Goal: Use online tool/utility: Utilize a website feature to perform a specific function

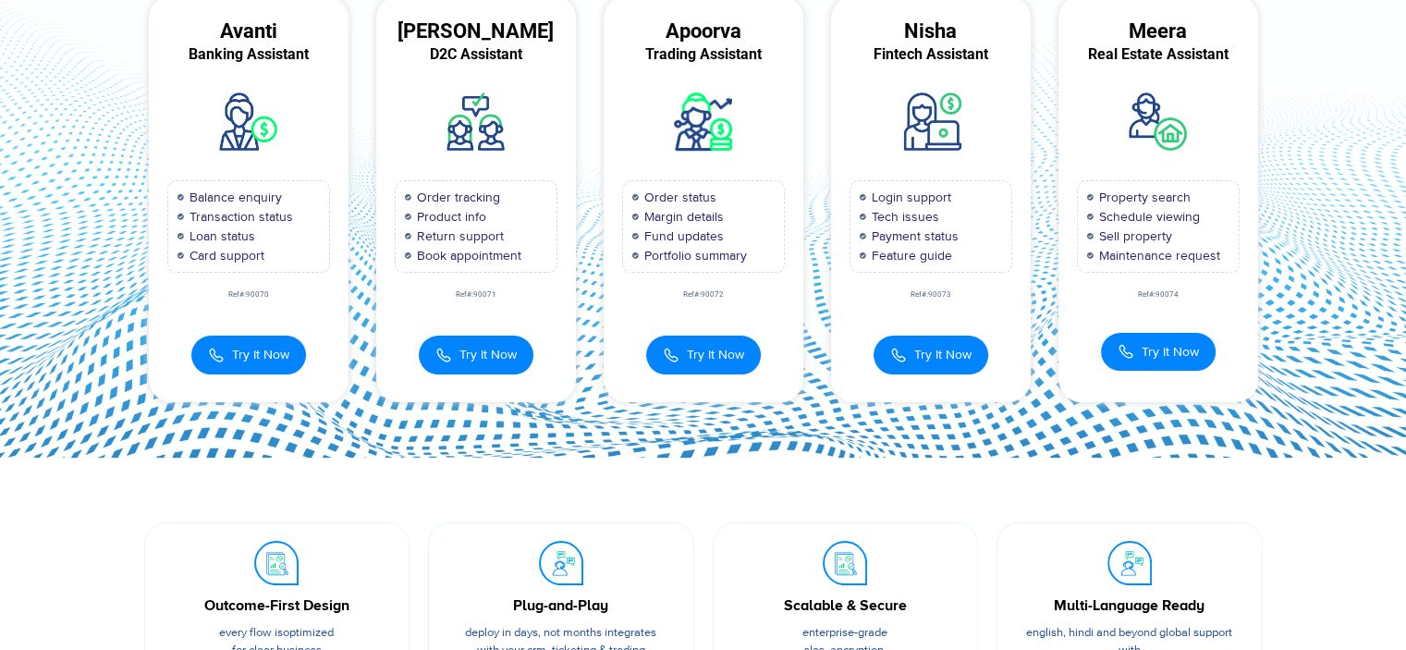
scroll to position [221, 0]
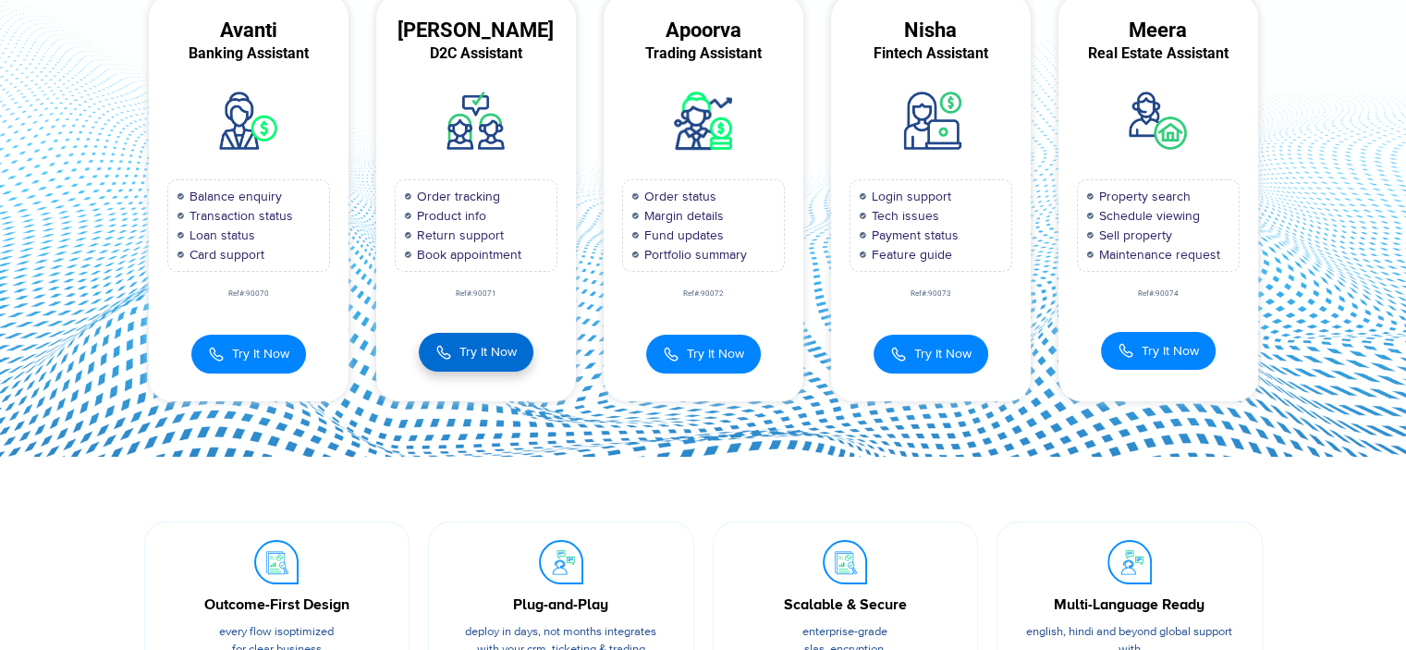
click at [474, 361] on button "Try It Now" at bounding box center [476, 352] width 115 height 39
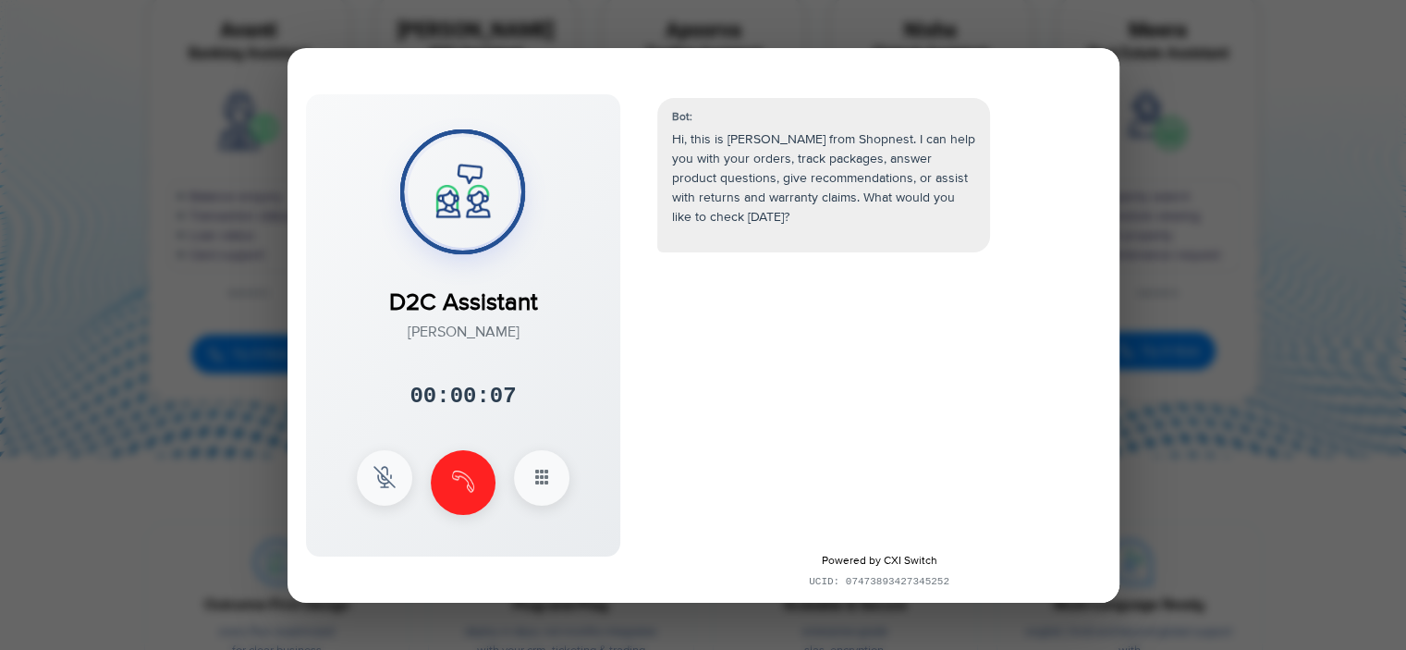
click at [474, 361] on div "D2C Assistant​ Anita 00:00:07 × 1 2 3 4 5 6" at bounding box center [463, 325] width 314 height 462
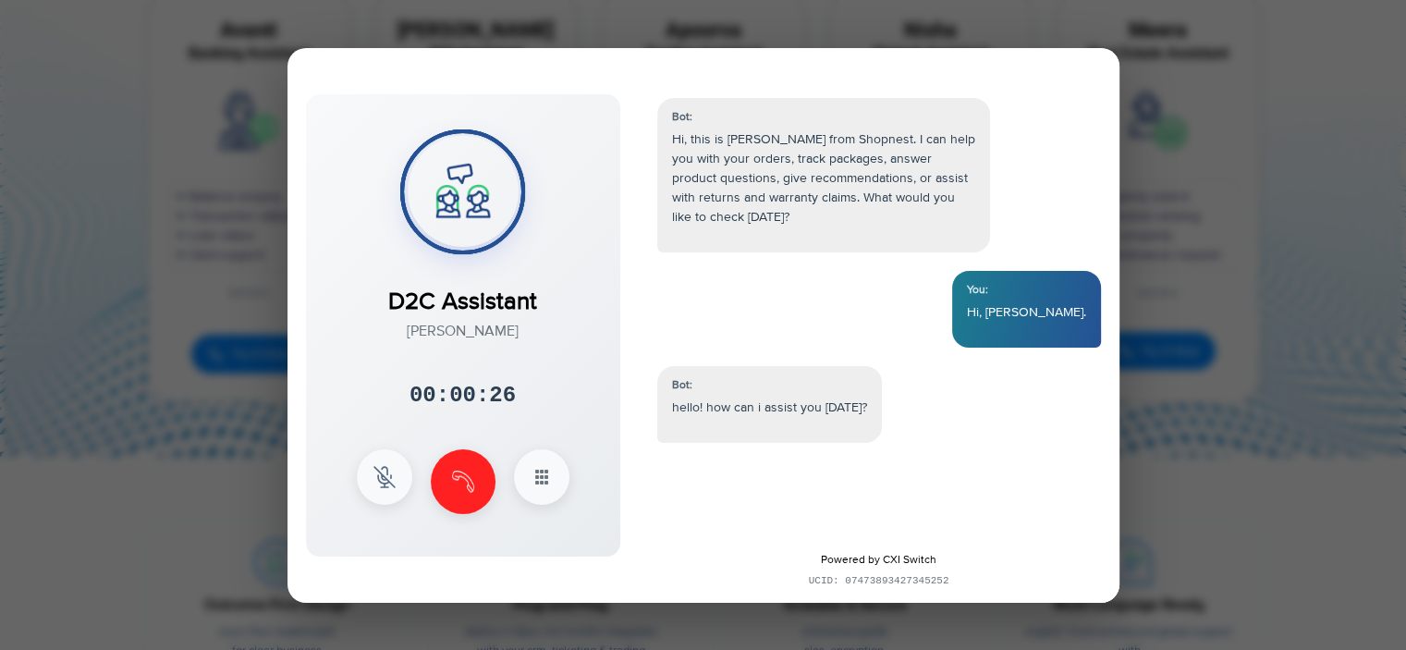
click at [1213, 270] on div at bounding box center [703, 325] width 1406 height 650
click at [485, 470] on button at bounding box center [463, 479] width 65 height 65
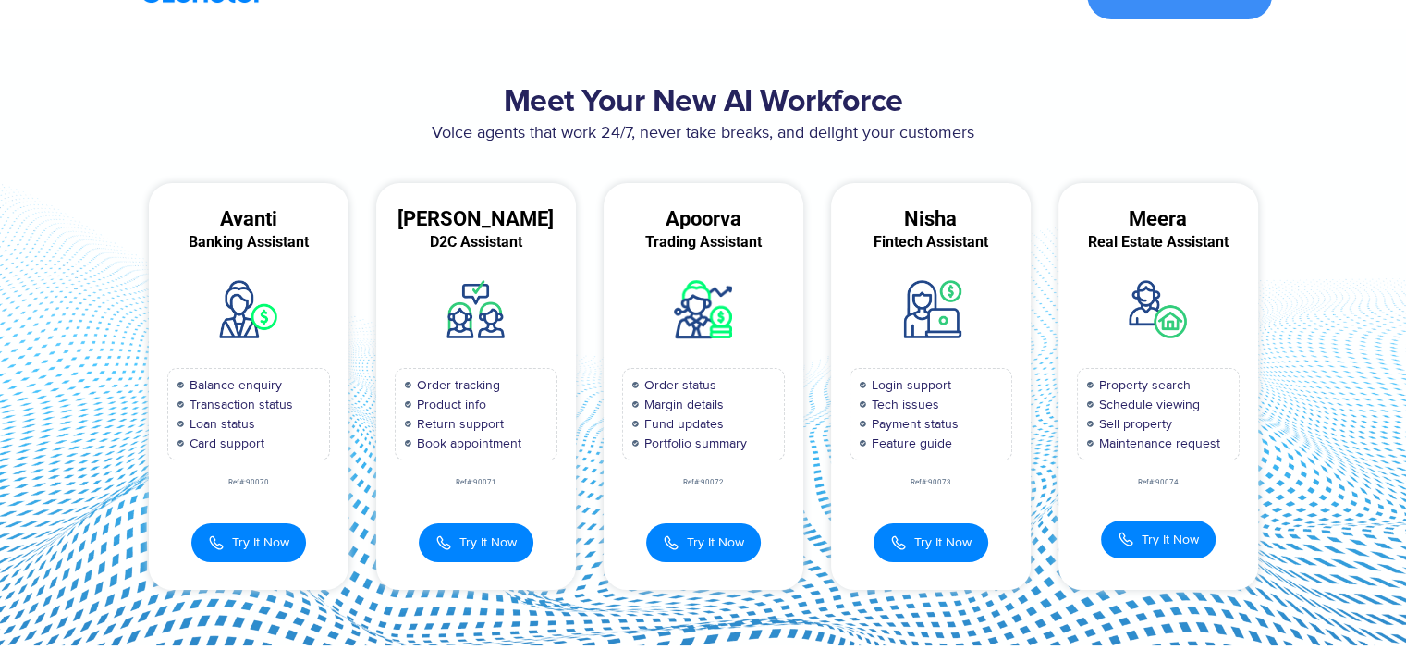
scroll to position [0, 0]
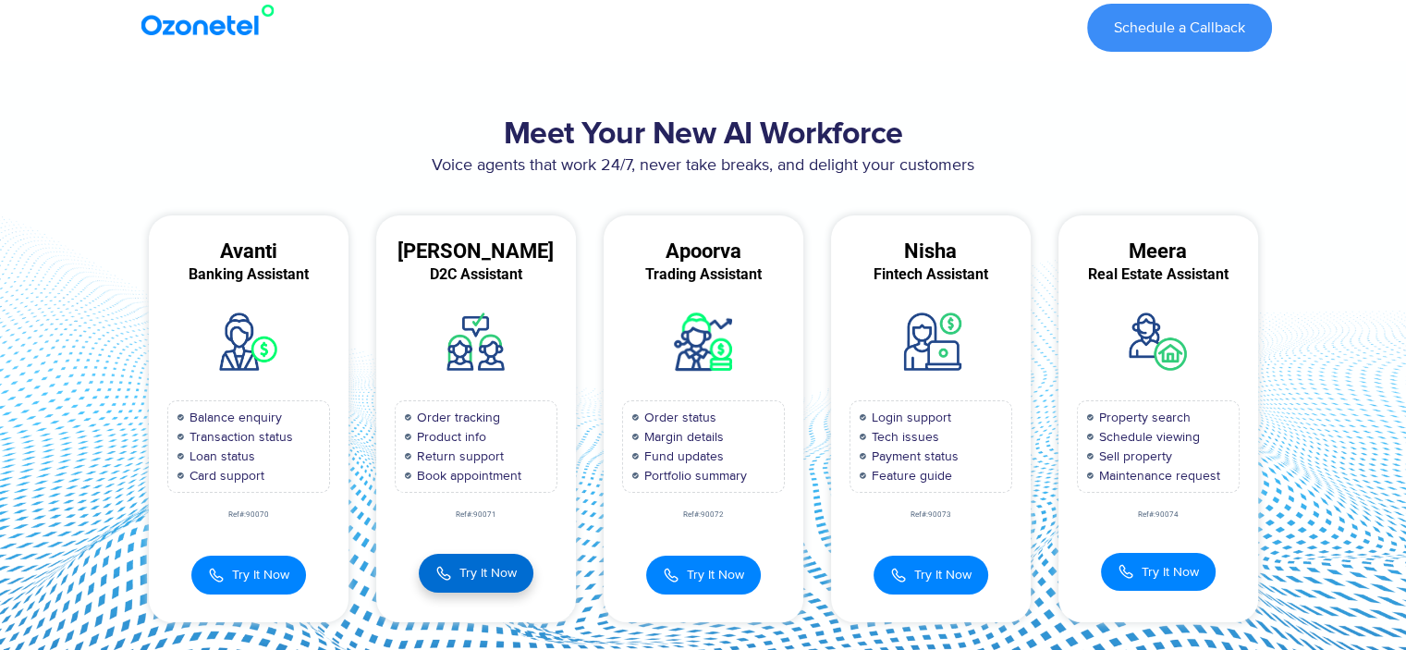
click at [488, 569] on span "Try It Now" at bounding box center [487, 572] width 57 height 19
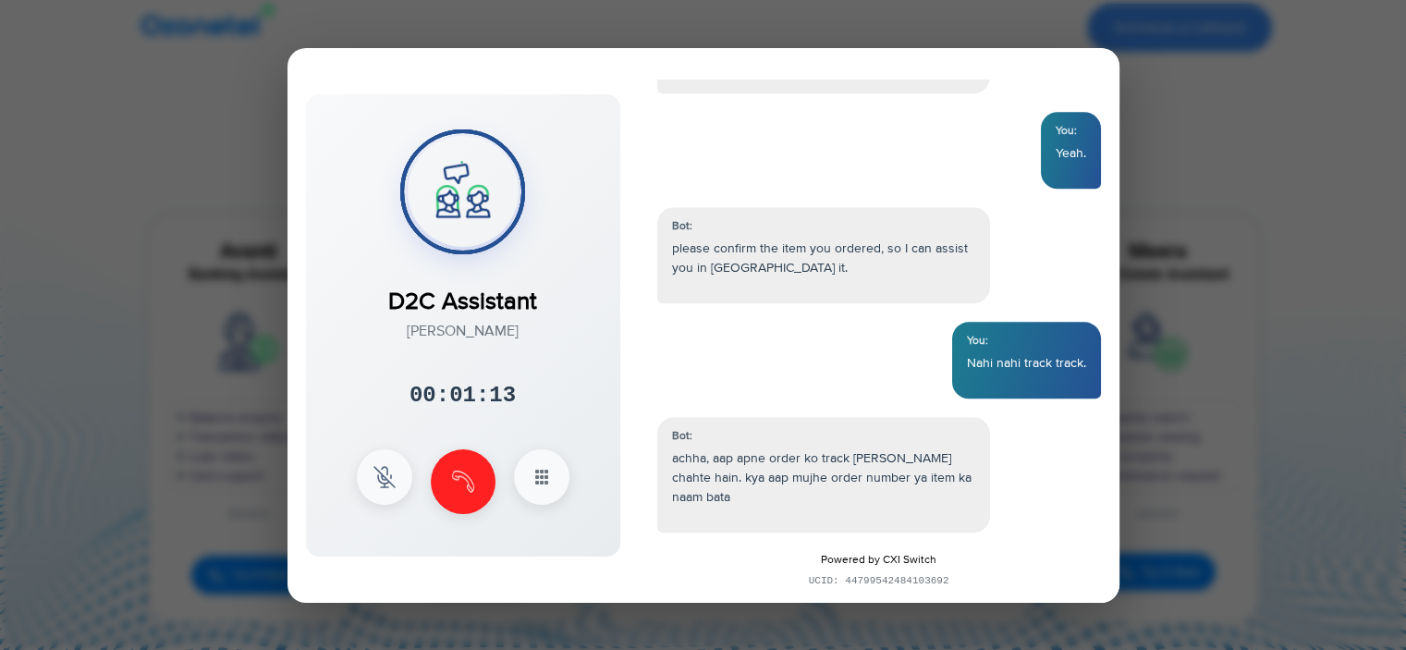
scroll to position [1667, 0]
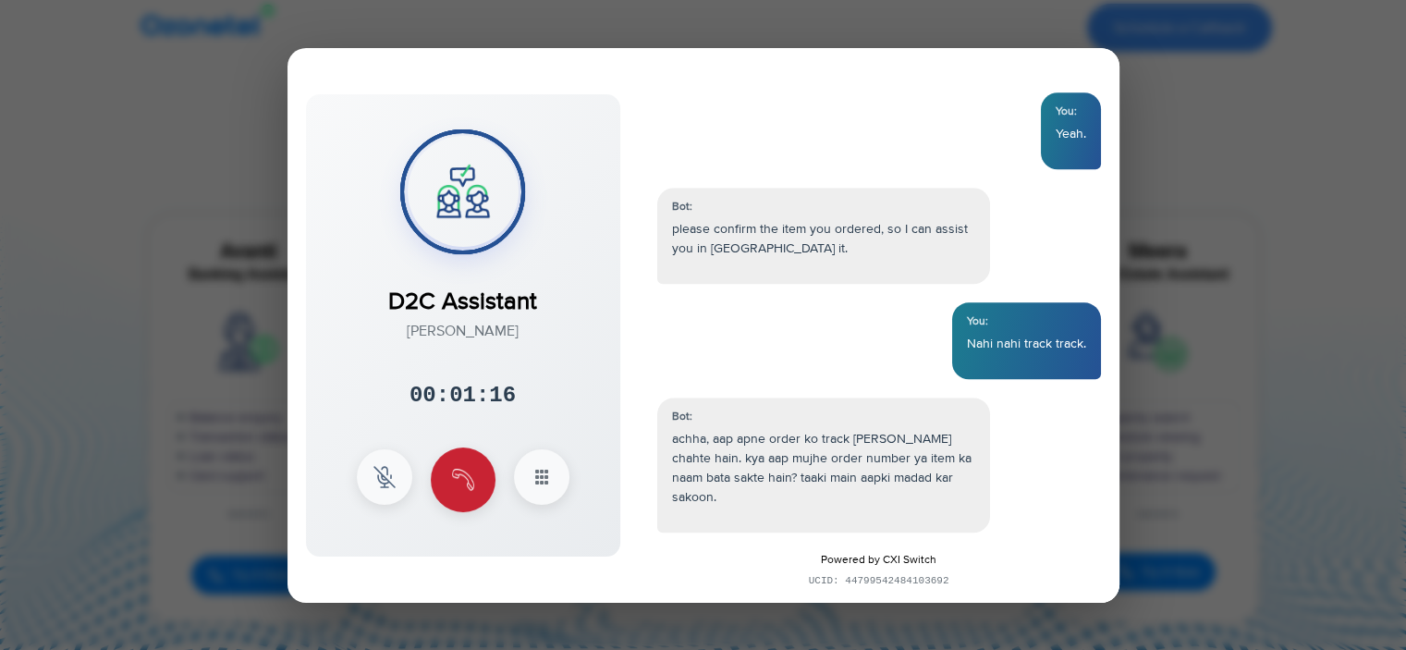
click at [460, 497] on button at bounding box center [463, 479] width 65 height 65
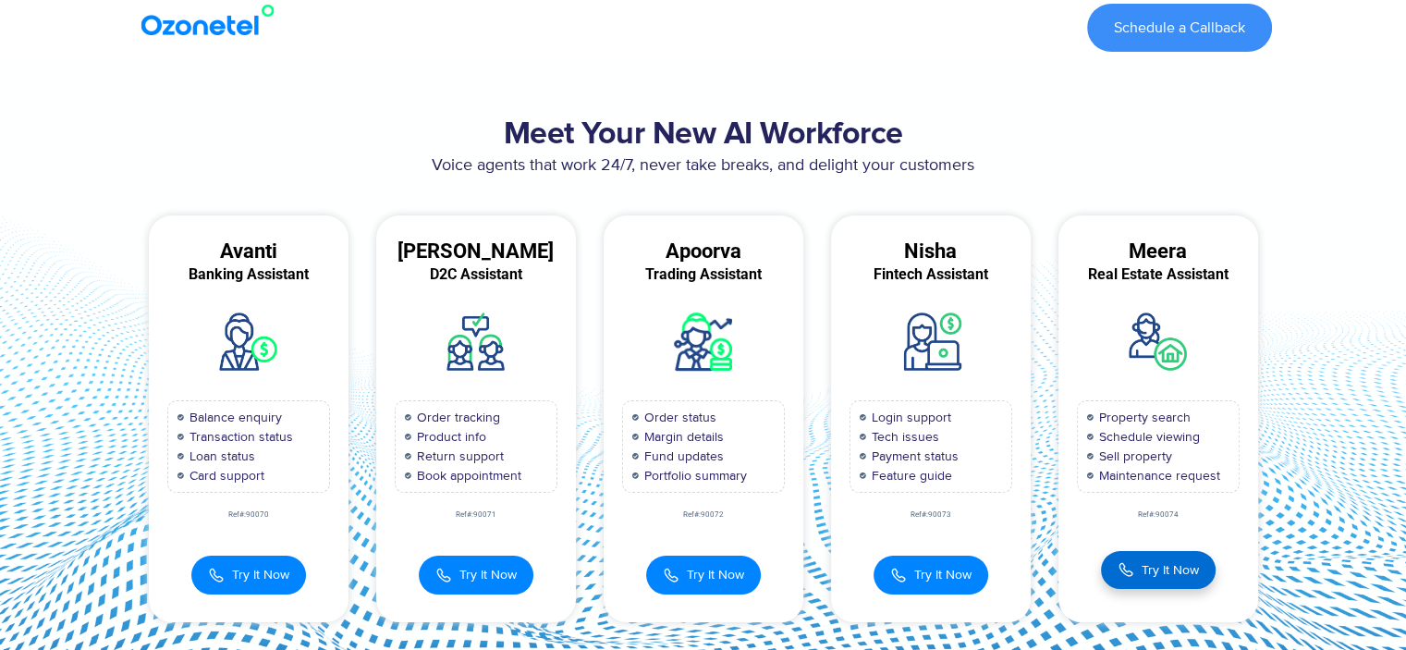
click at [1195, 561] on span "Try It Now" at bounding box center [1170, 569] width 57 height 19
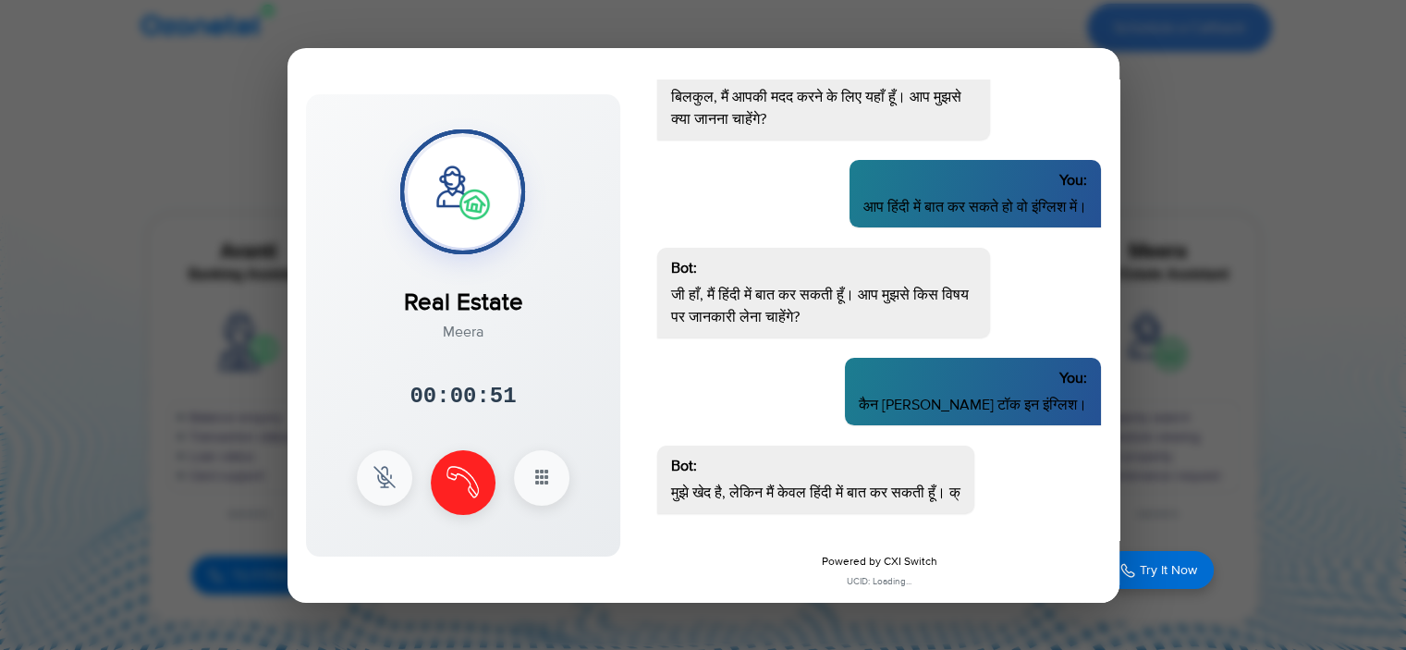
scroll to position [532, 0]
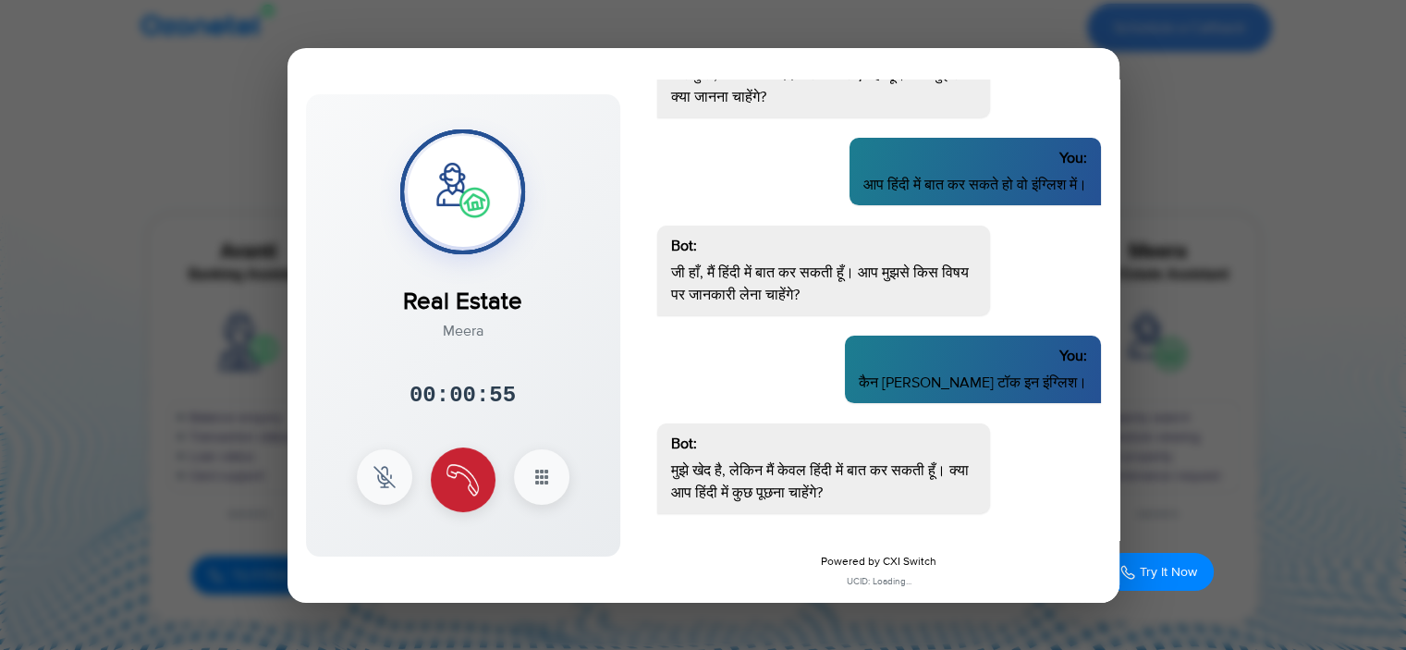
click at [465, 484] on img at bounding box center [463, 480] width 32 height 32
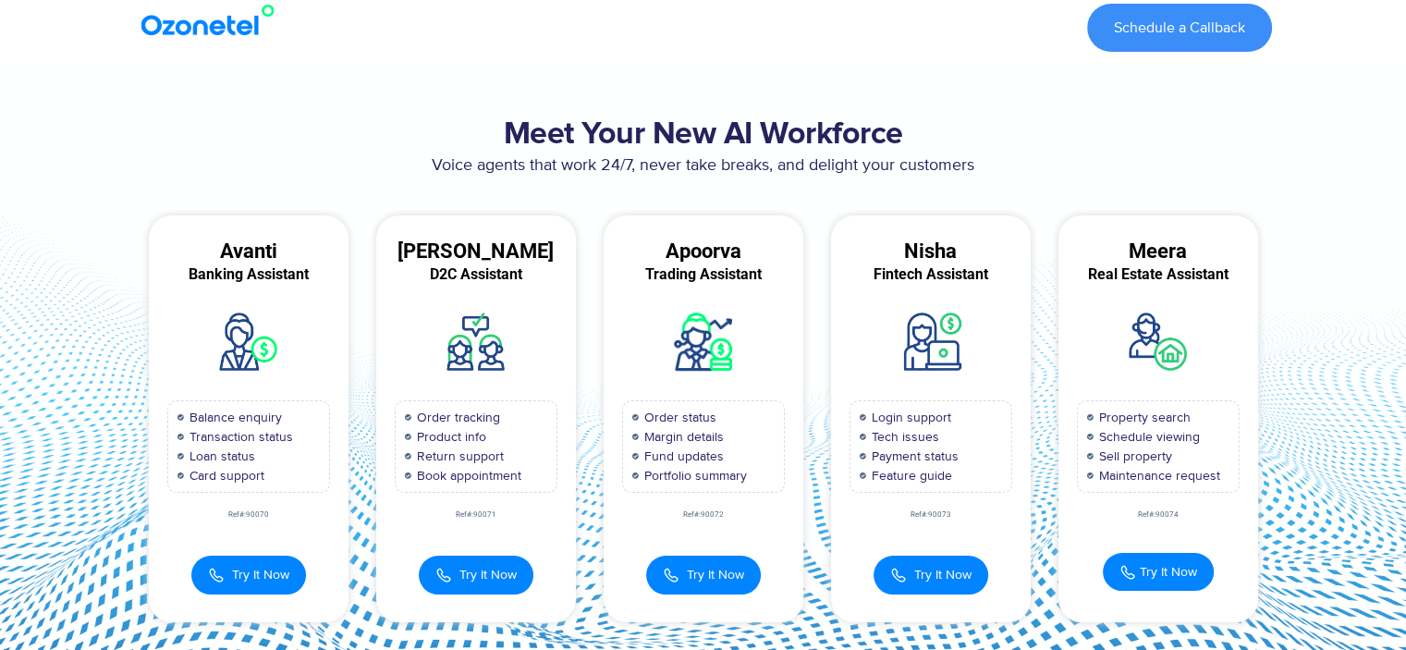
scroll to position [0, 0]
click at [960, 583] on button "Try It Now" at bounding box center [931, 573] width 115 height 39
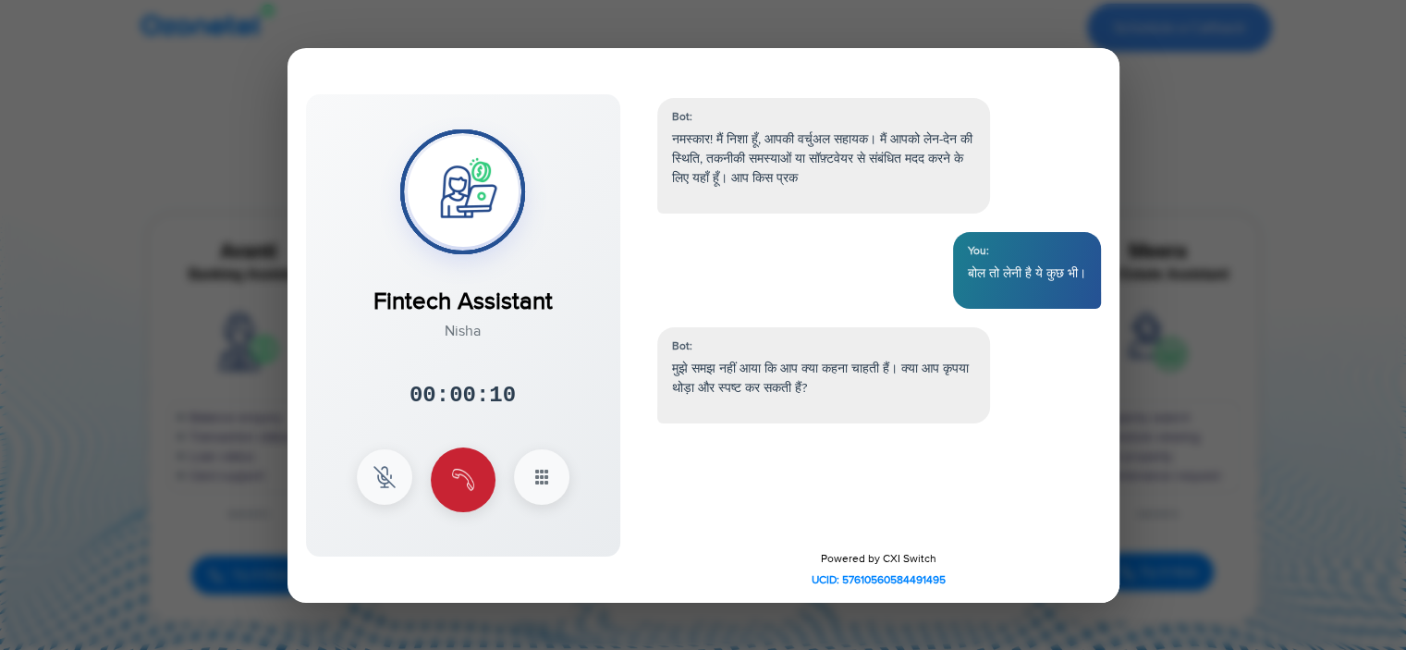
click at [483, 474] on button at bounding box center [463, 479] width 65 height 65
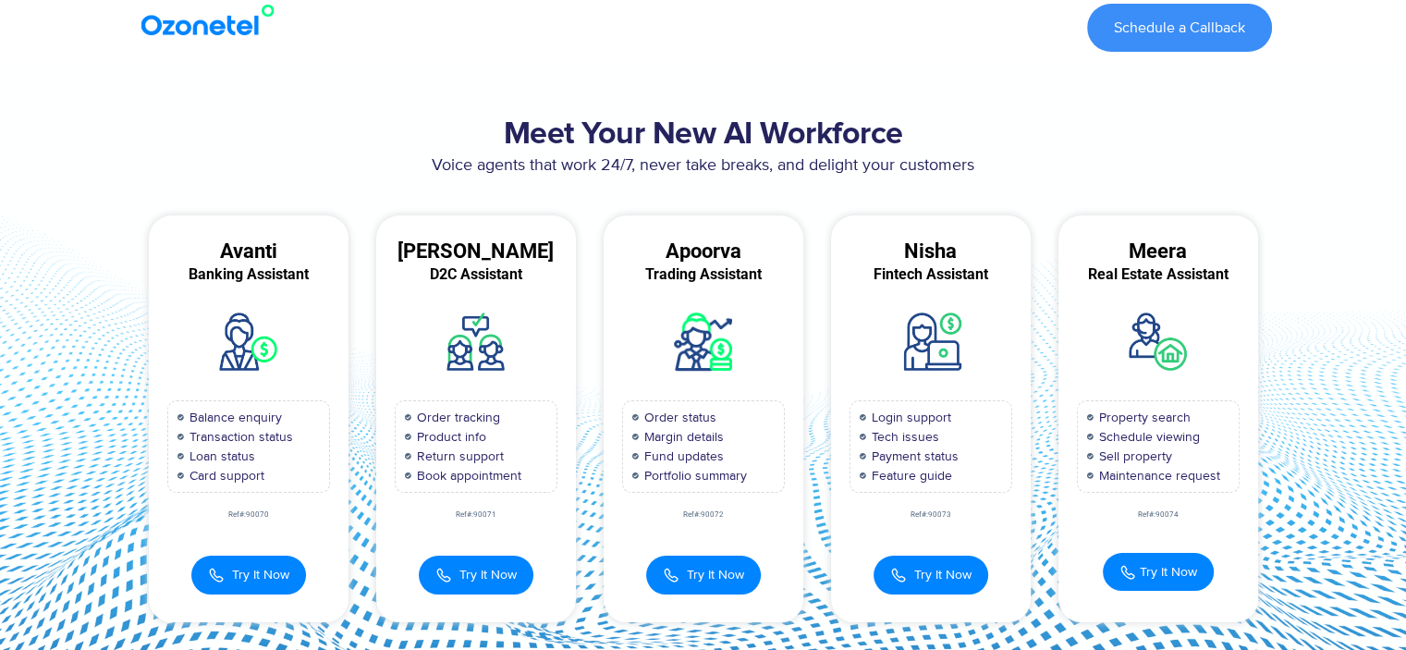
scroll to position [103, 0]
click at [938, 582] on button "Try It Now" at bounding box center [931, 573] width 115 height 39
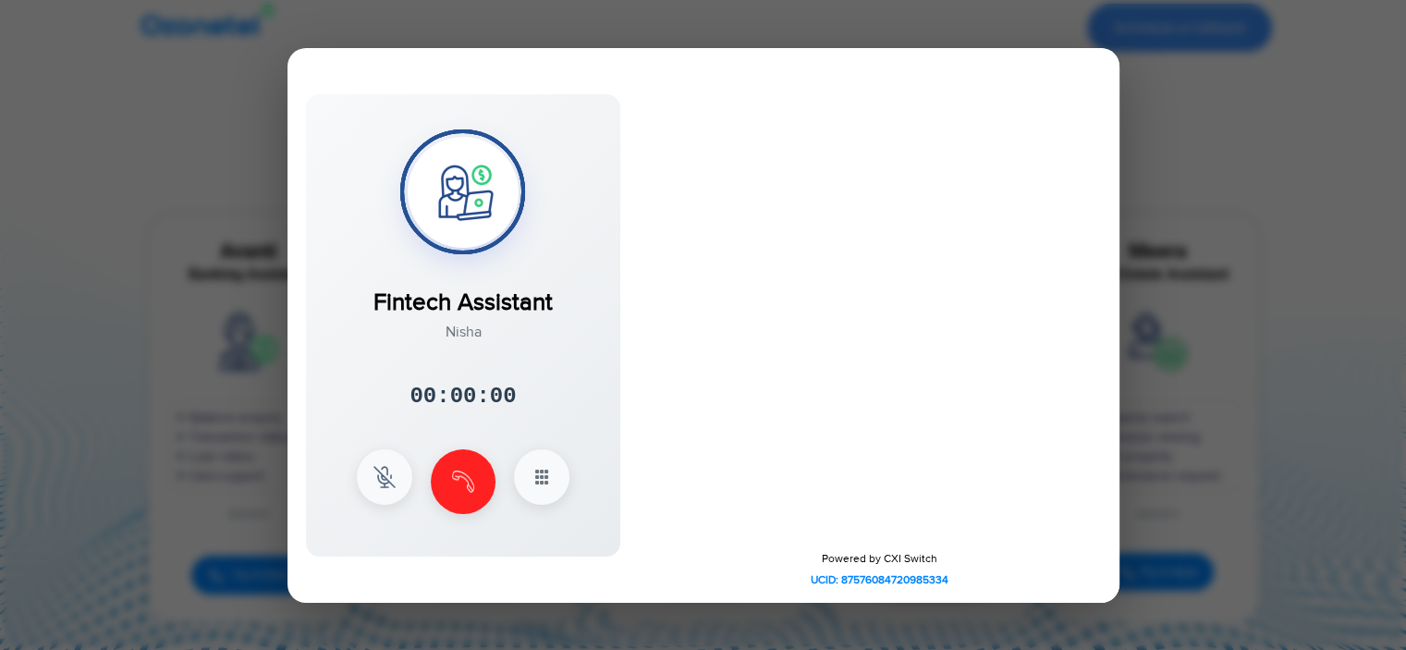
scroll to position [0, 0]
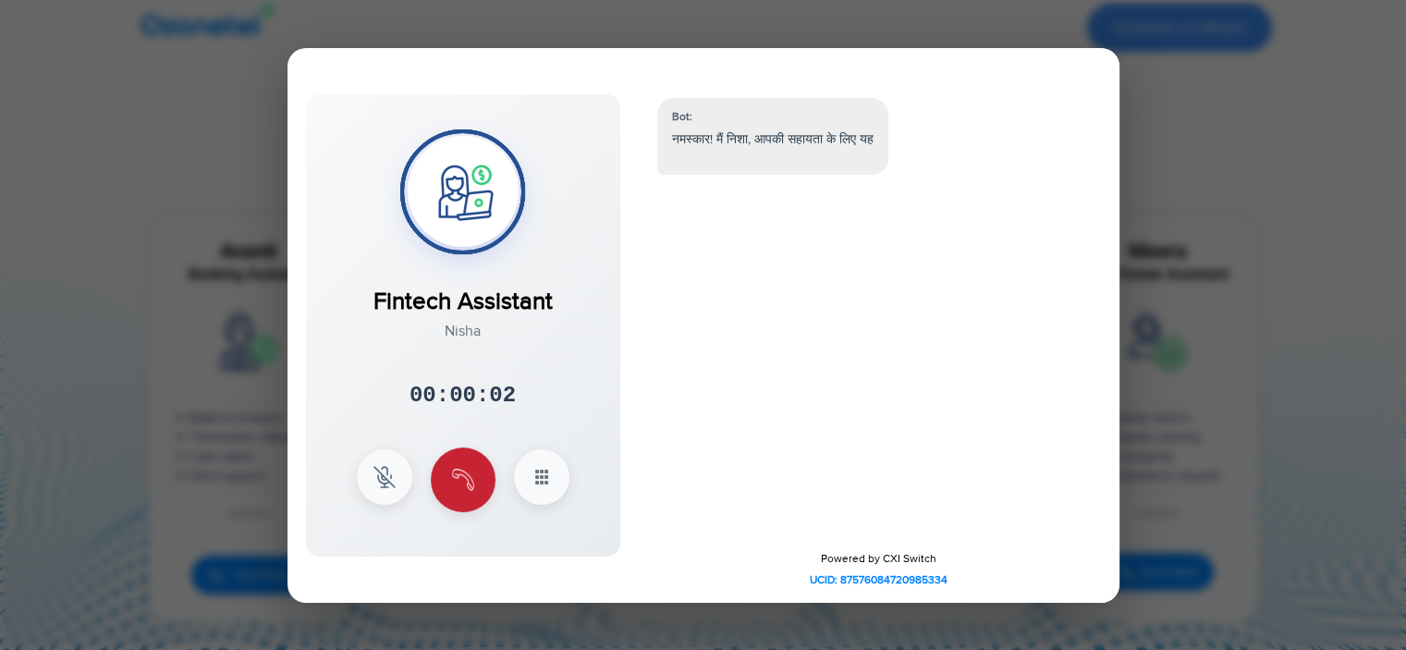
click at [475, 491] on button at bounding box center [463, 479] width 65 height 65
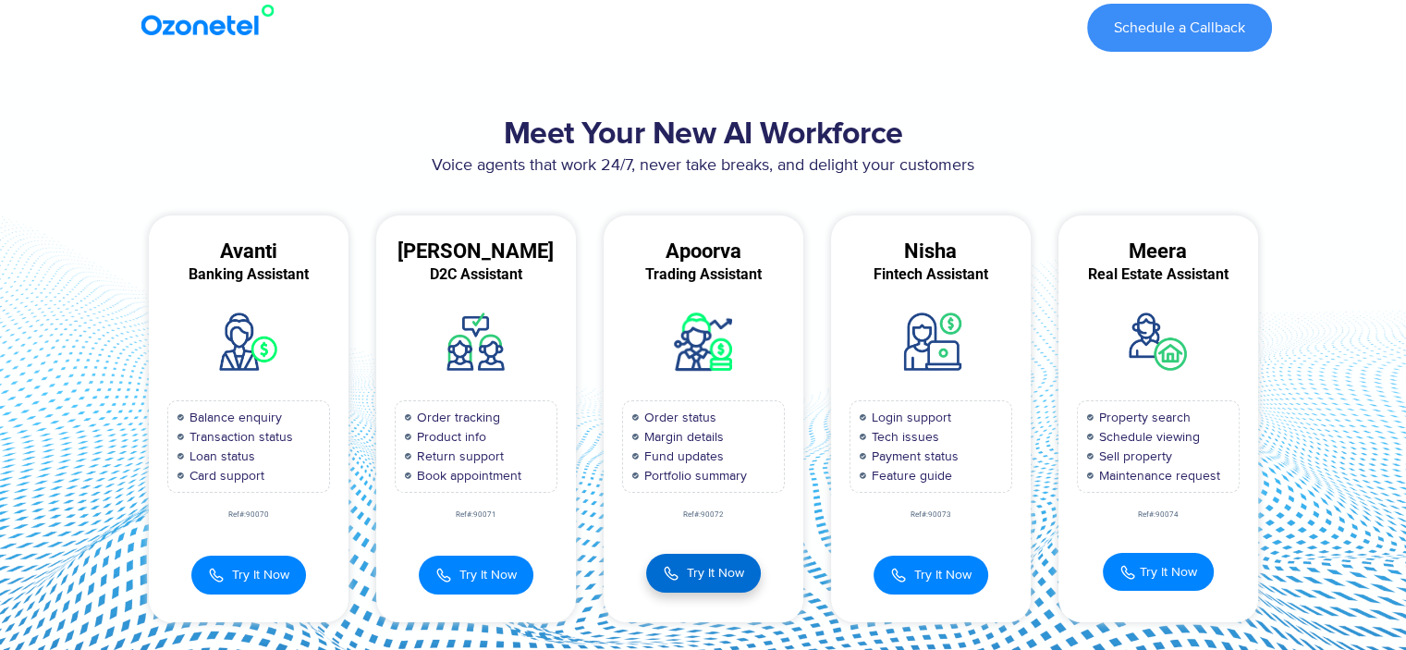
click at [683, 557] on button "Try It Now" at bounding box center [703, 573] width 115 height 39
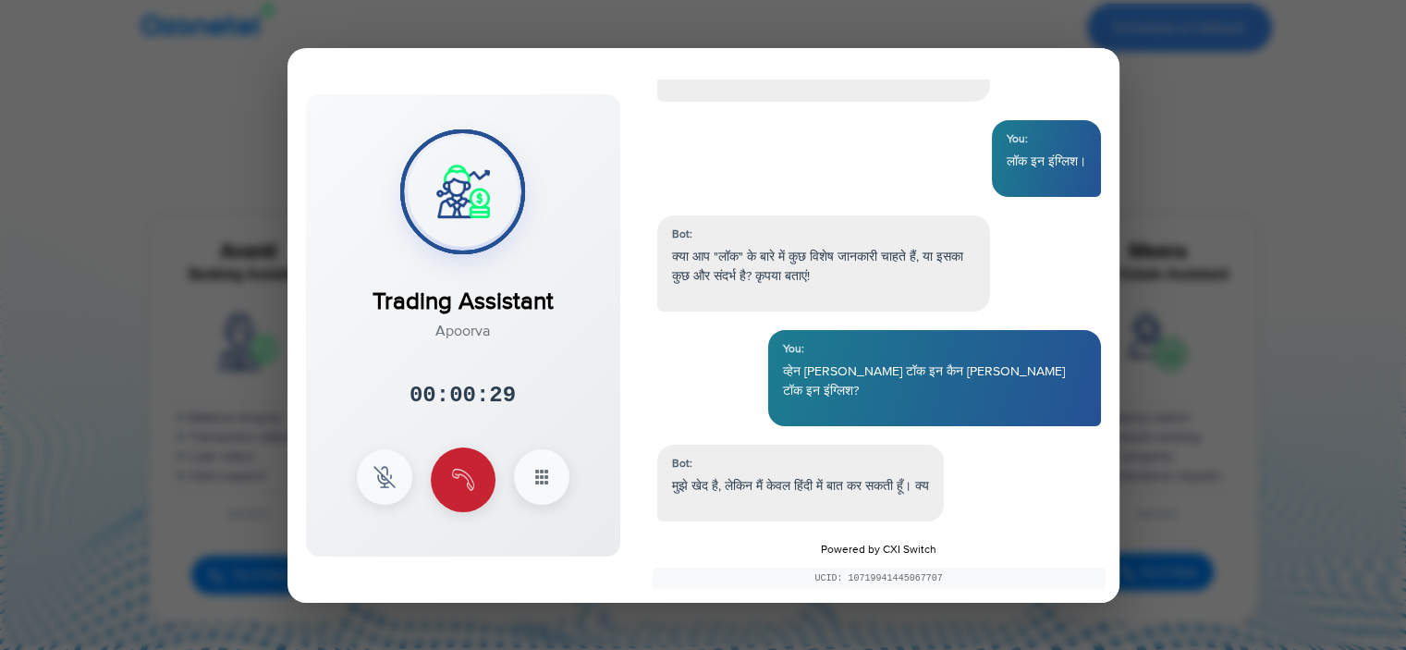
scroll to position [361, 0]
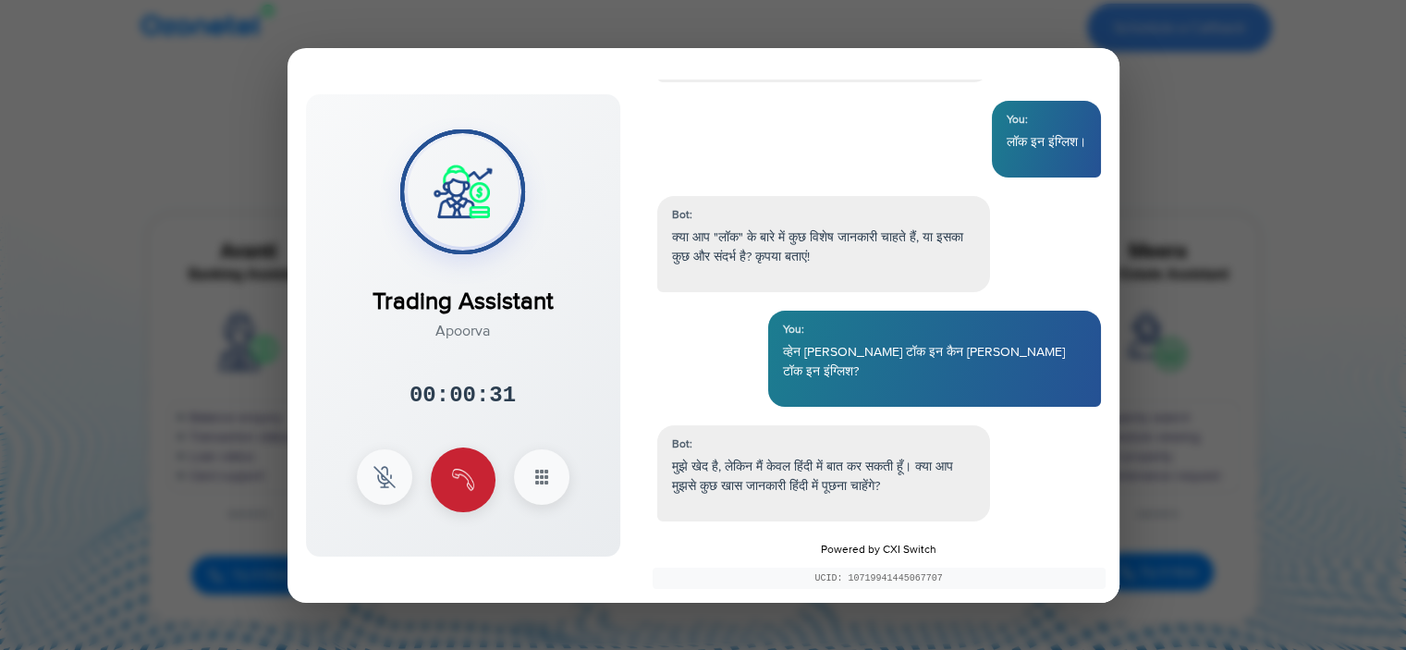
click at [466, 495] on button at bounding box center [463, 479] width 65 height 65
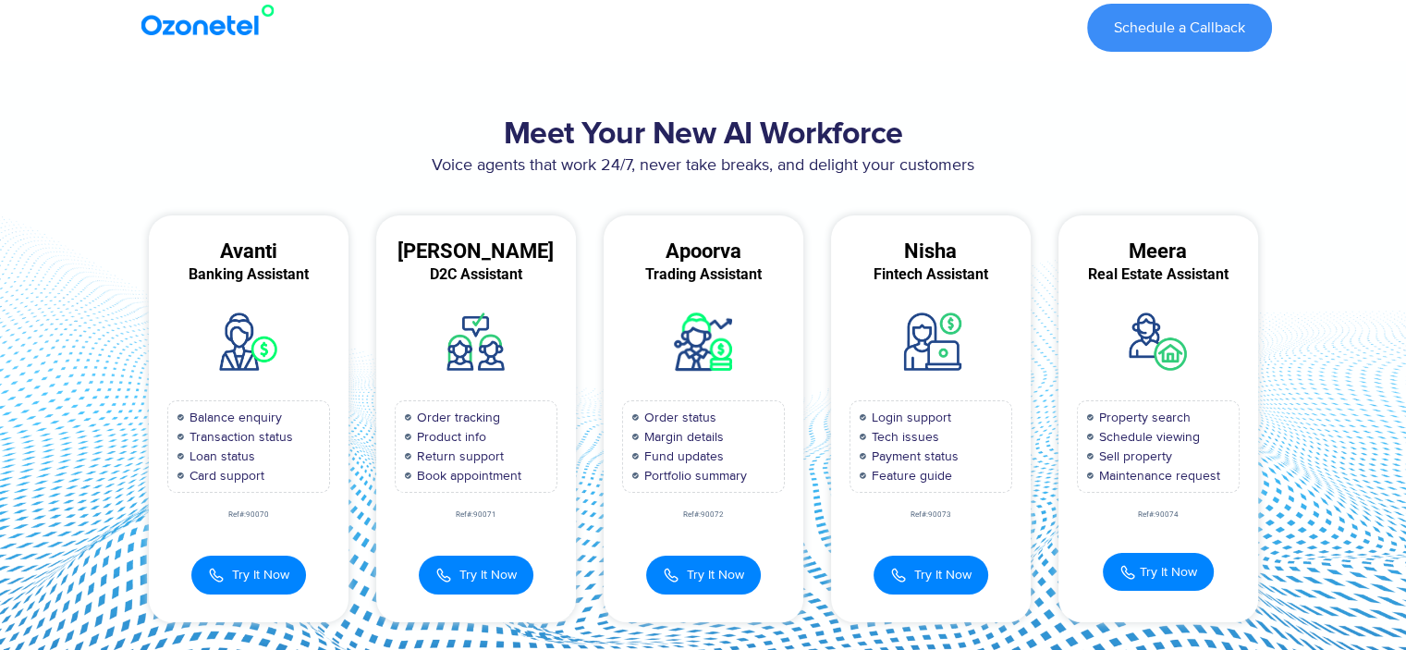
scroll to position [0, 0]
click at [263, 576] on span "Try It Now" at bounding box center [260, 572] width 57 height 19
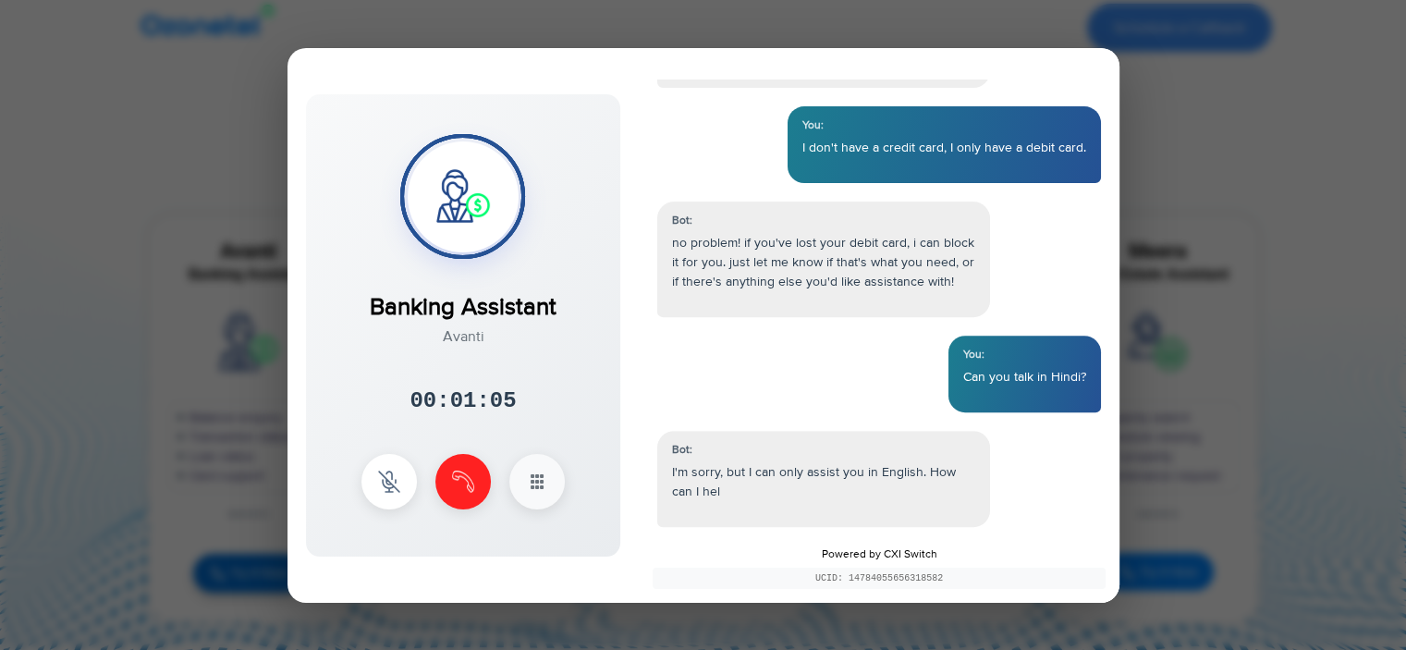
scroll to position [681, 0]
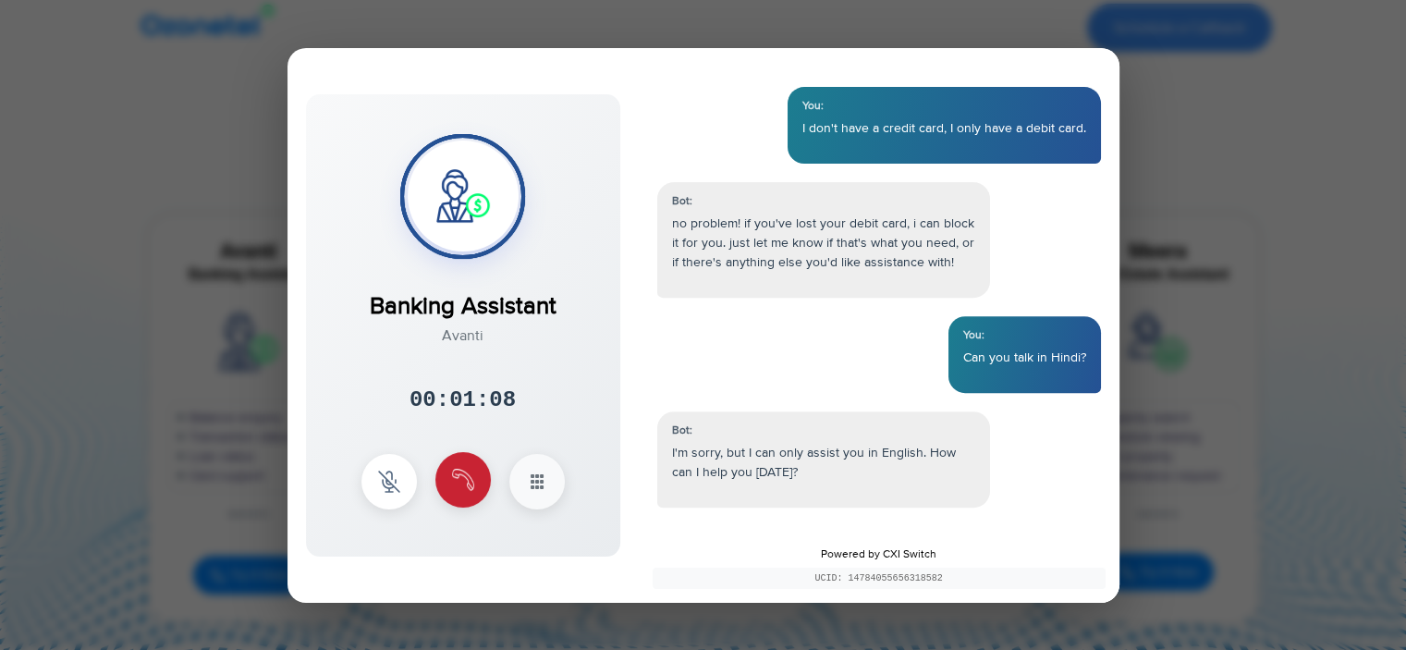
click at [470, 485] on img at bounding box center [463, 480] width 22 height 22
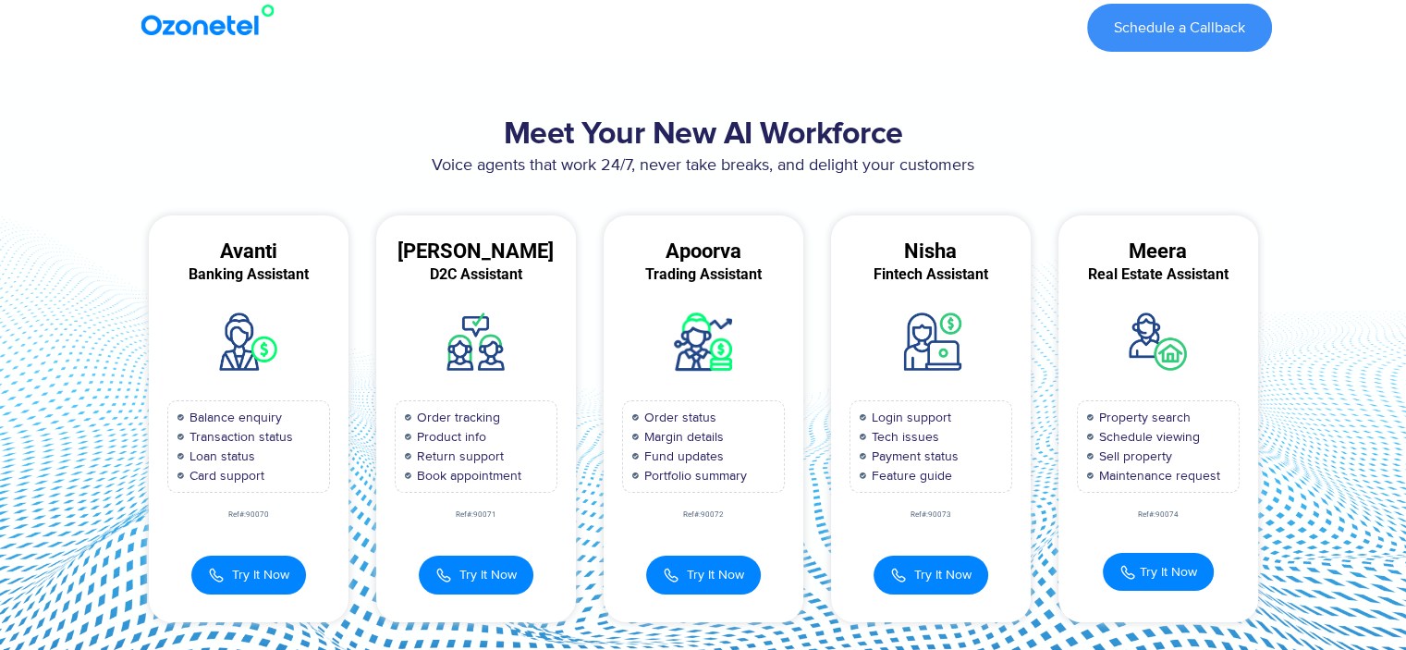
scroll to position [777, 0]
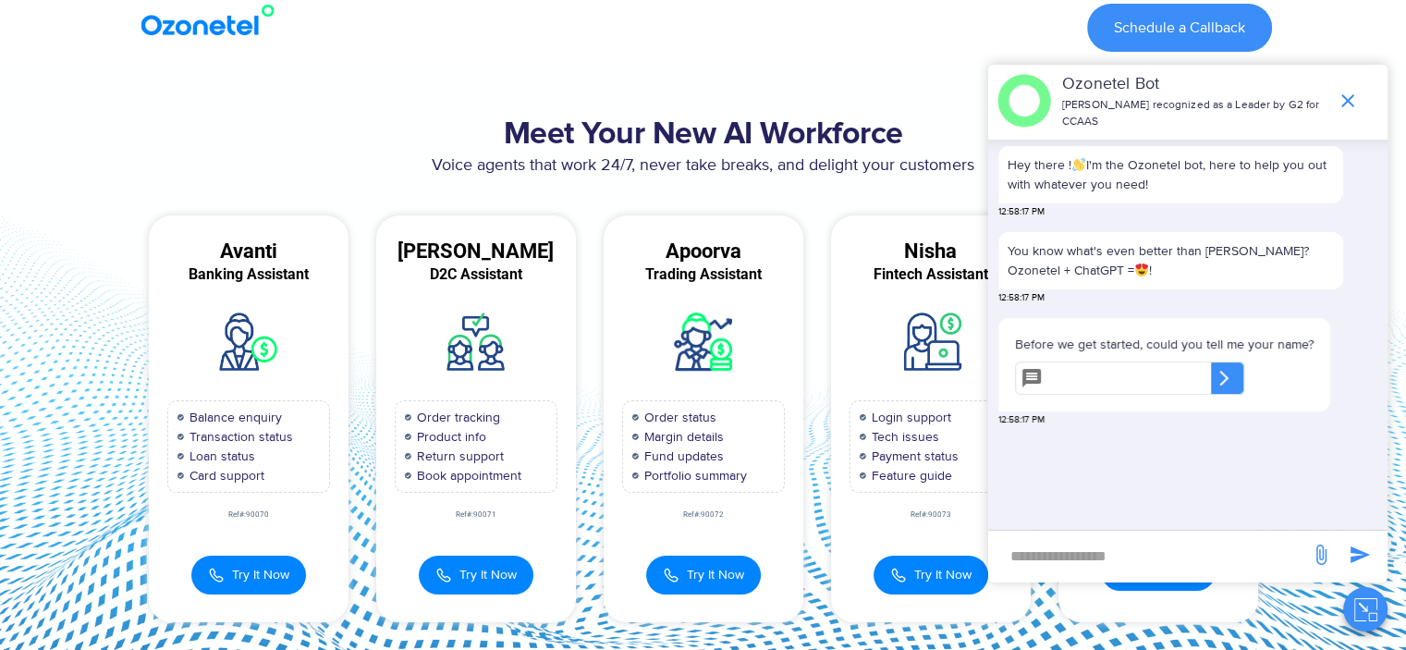
click at [74, 167] on section "Meet Your New AI Workforce Voice agents that work 24/7, never take breaks, and …" at bounding box center [703, 369] width 1406 height 616
click at [230, 22] on img at bounding box center [212, 20] width 150 height 33
click at [200, 24] on img at bounding box center [212, 20] width 150 height 33
click at [197, 30] on img at bounding box center [212, 20] width 150 height 33
drag, startPoint x: 0, startPoint y: 0, endPoint x: 197, endPoint y: 30, distance: 199.1
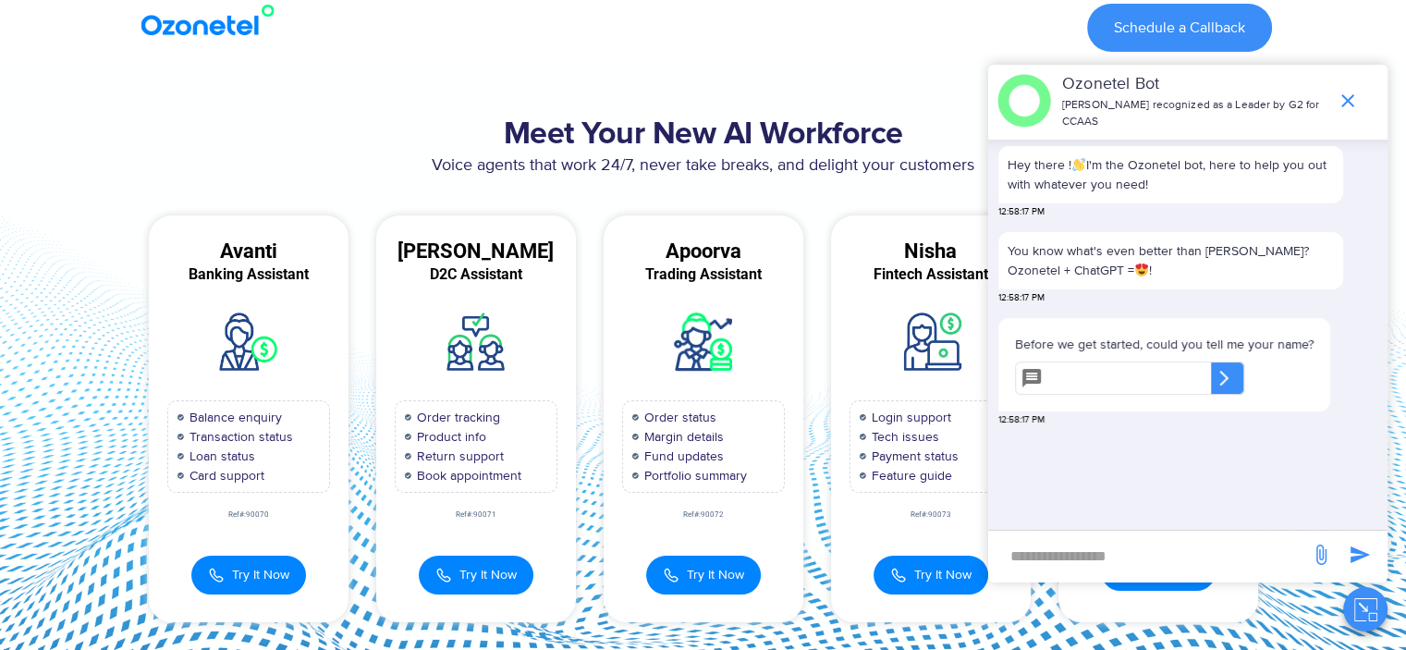
click at [197, 30] on img at bounding box center [212, 20] width 150 height 33
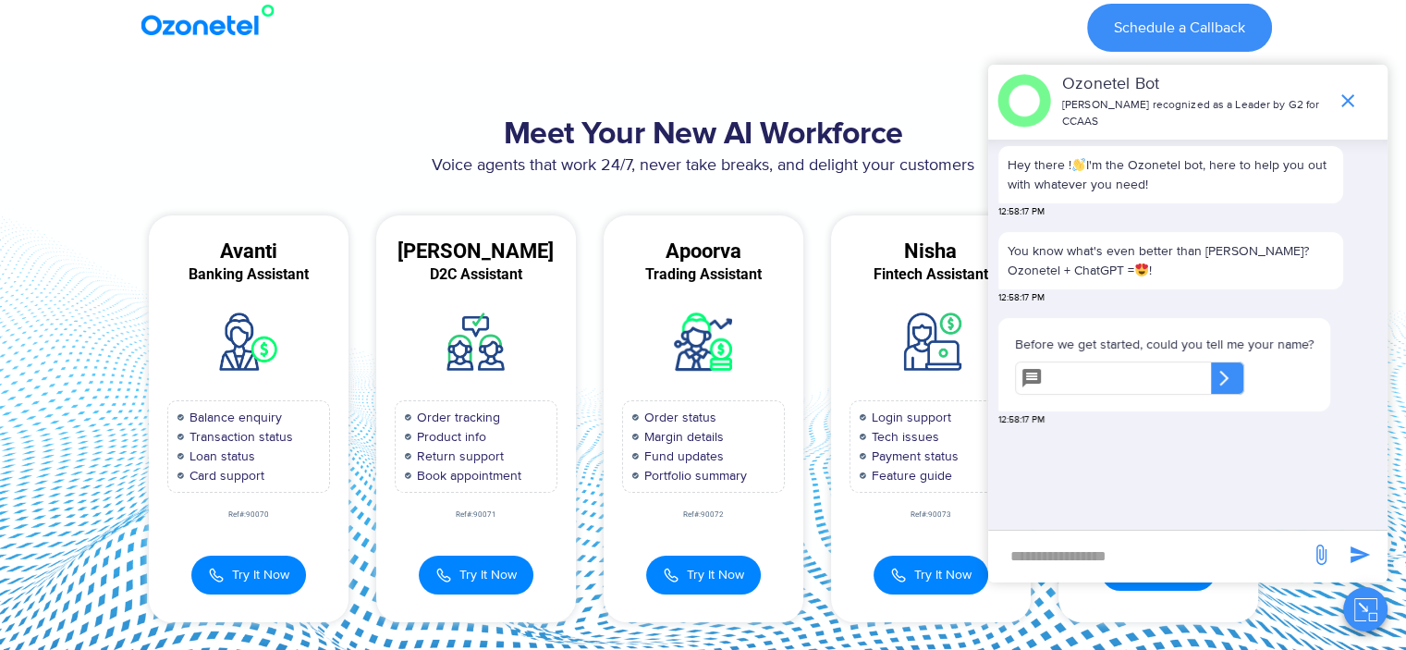
click at [197, 30] on img at bounding box center [212, 20] width 150 height 33
click at [1339, 95] on icon "end chat or minimize" at bounding box center [1348, 101] width 22 height 22
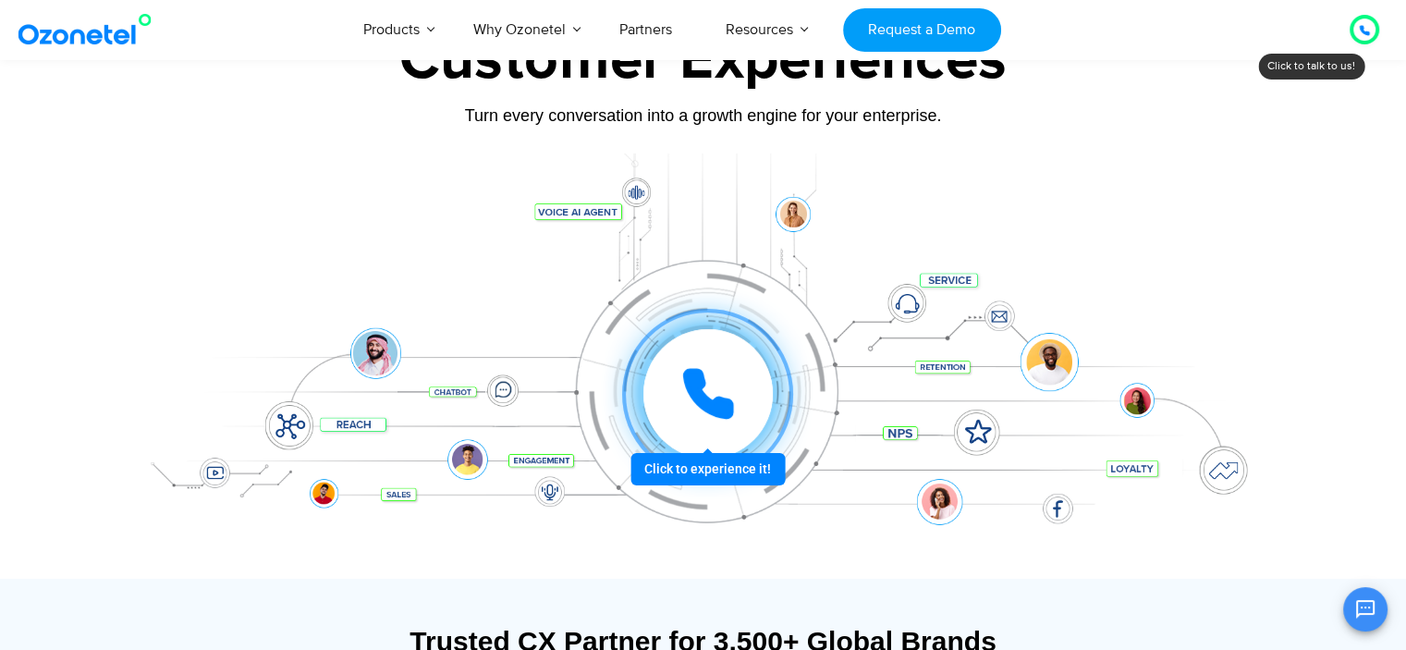
scroll to position [147, 0]
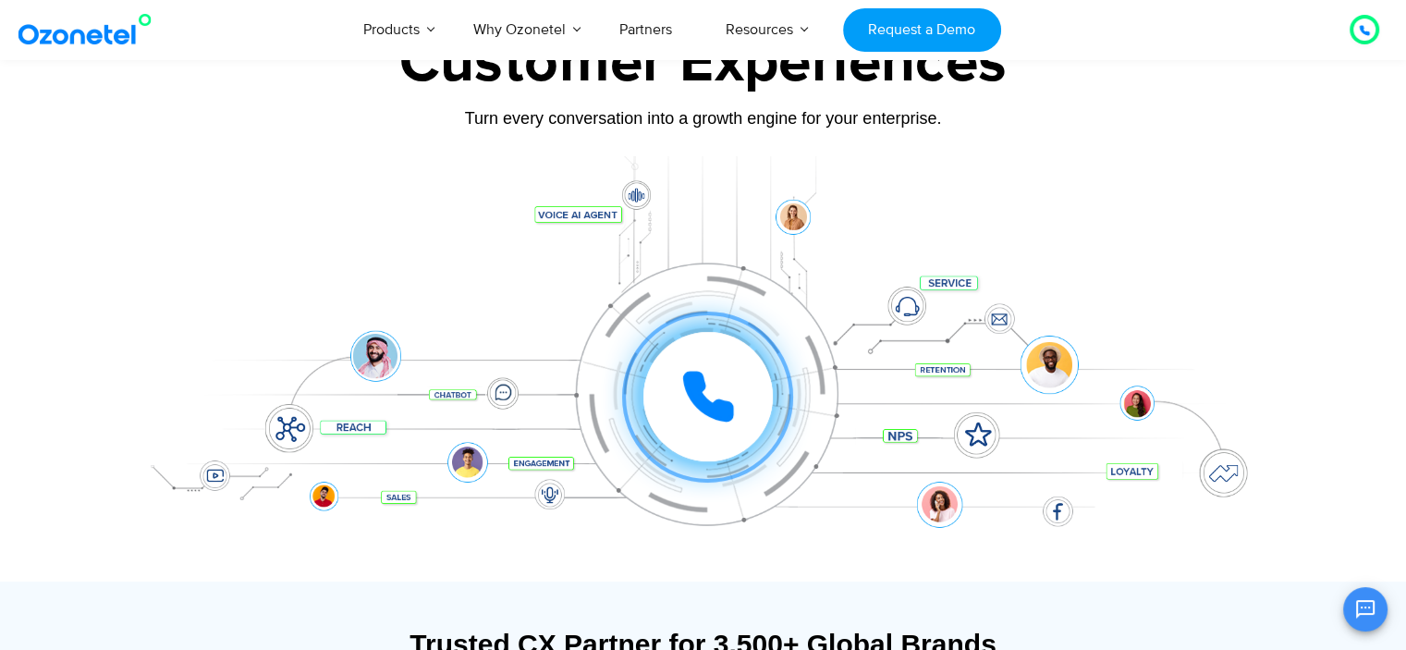
click at [713, 402] on icon at bounding box center [708, 396] width 46 height 46
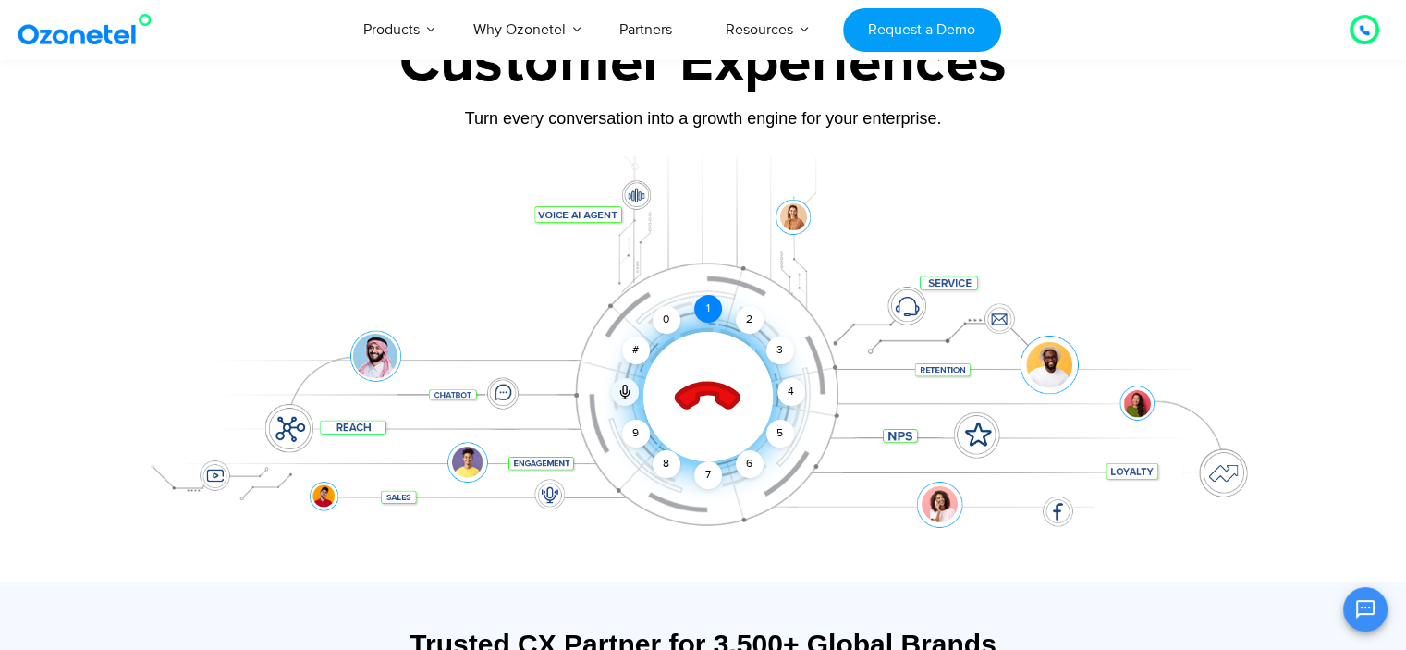
click at [714, 313] on div "1" at bounding box center [708, 309] width 28 height 28
click at [740, 324] on div "2" at bounding box center [750, 320] width 28 height 28
click at [780, 350] on div "3" at bounding box center [779, 351] width 28 height 28
click at [716, 403] on icon at bounding box center [707, 397] width 79 height 79
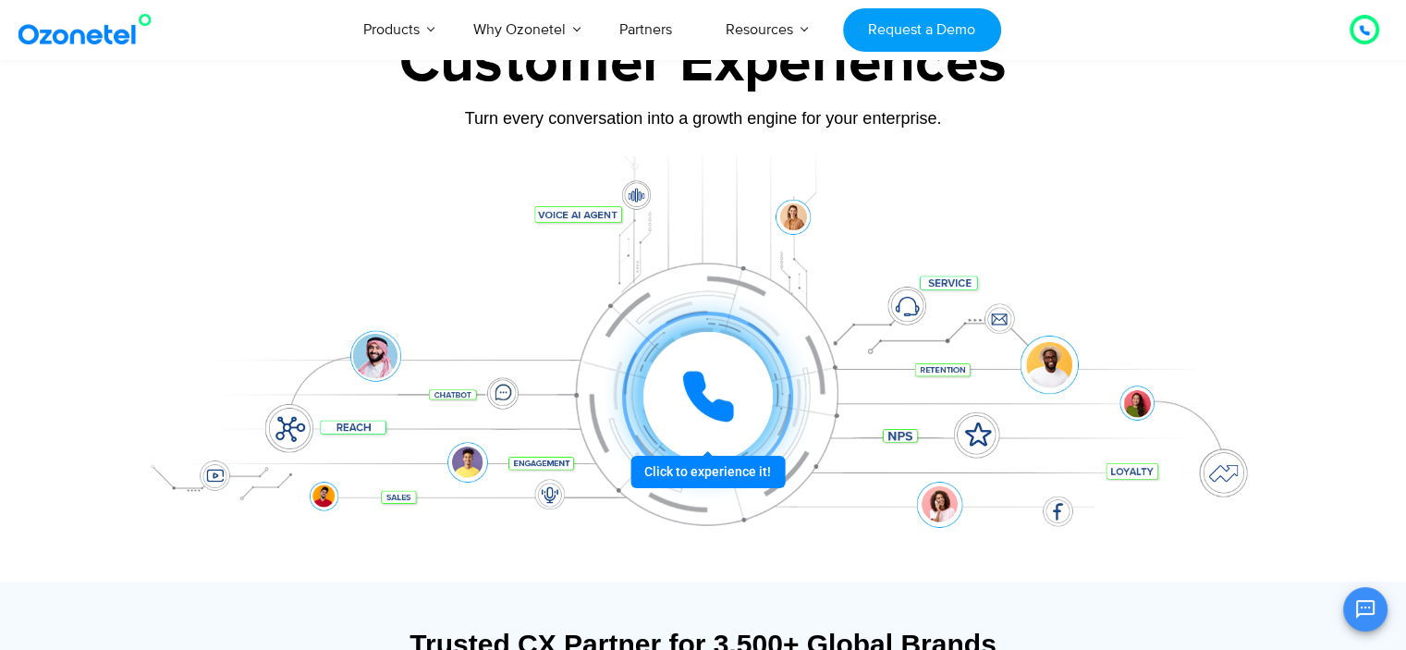
click at [706, 402] on icon at bounding box center [708, 396] width 46 height 46
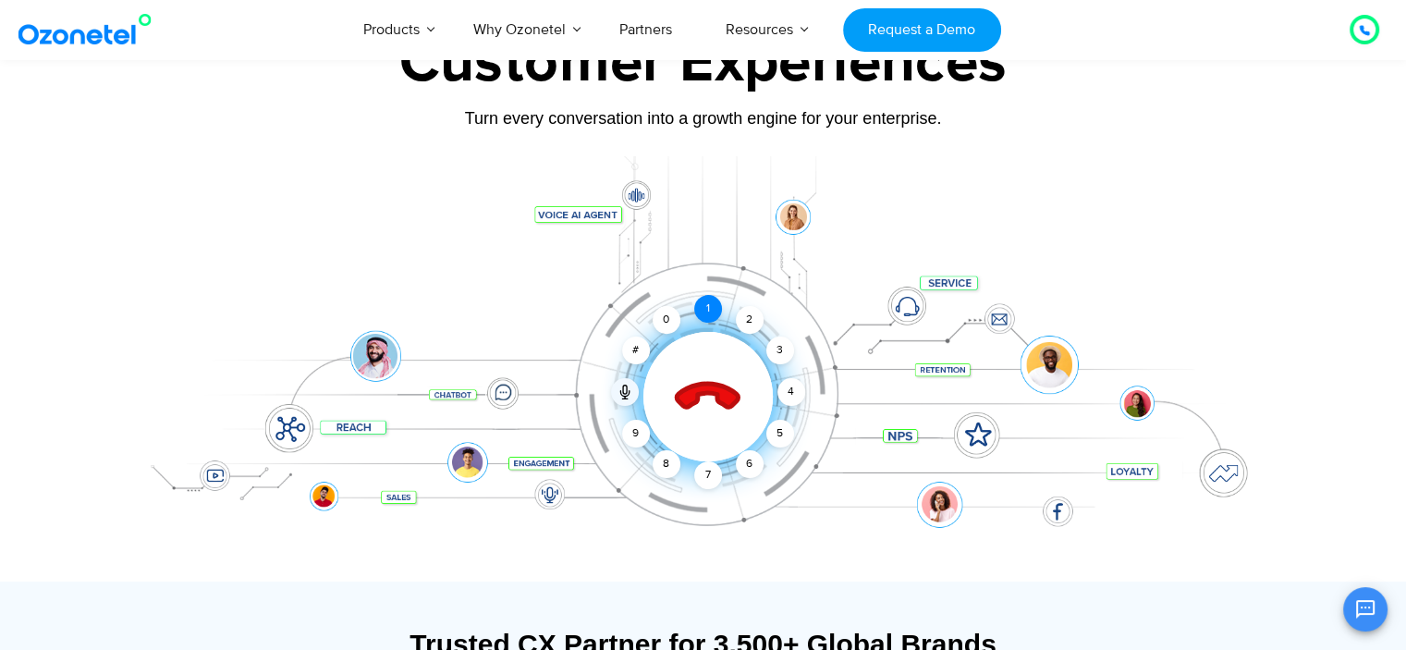
click at [710, 306] on div "1" at bounding box center [708, 309] width 28 height 28
click at [772, 356] on div "3" at bounding box center [779, 351] width 28 height 28
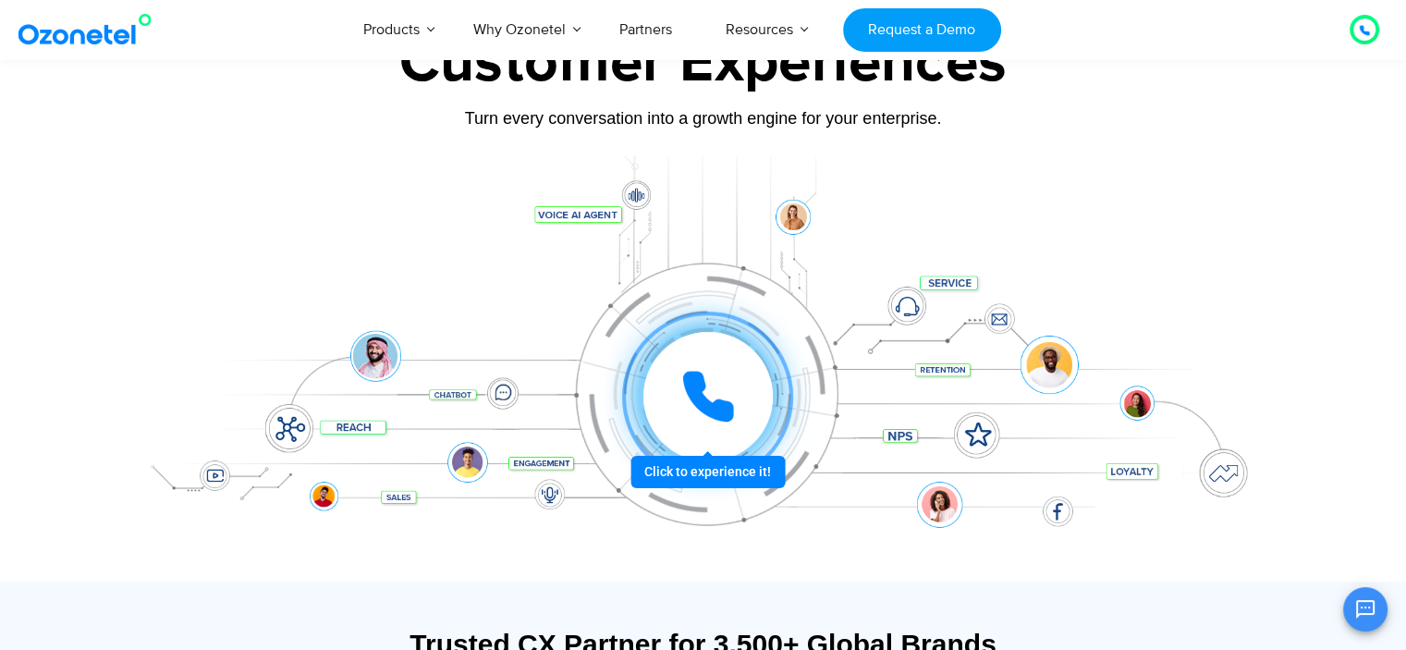
click at [710, 401] on icon at bounding box center [708, 396] width 46 height 46
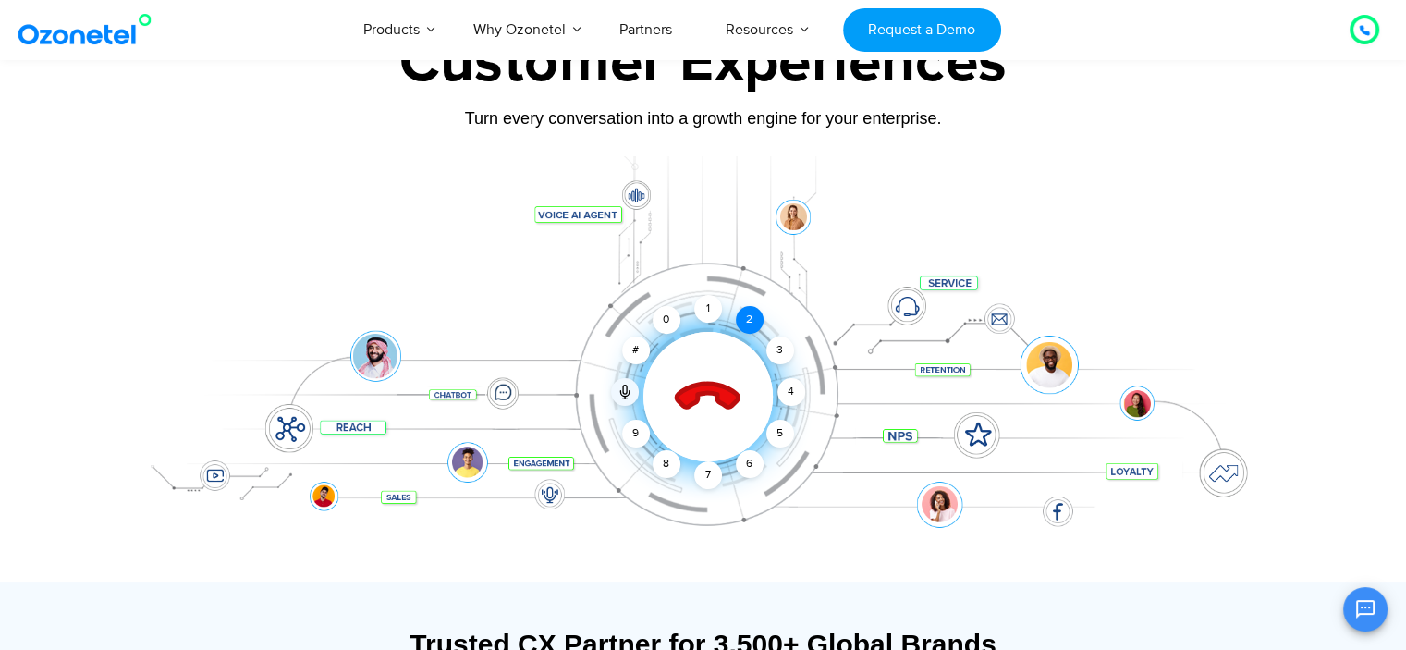
click at [740, 323] on div "2" at bounding box center [750, 320] width 28 height 28
click at [705, 307] on div "1" at bounding box center [708, 309] width 28 height 28
click at [705, 312] on div "1" at bounding box center [708, 309] width 28 height 28
click at [711, 401] on icon at bounding box center [707, 397] width 79 height 79
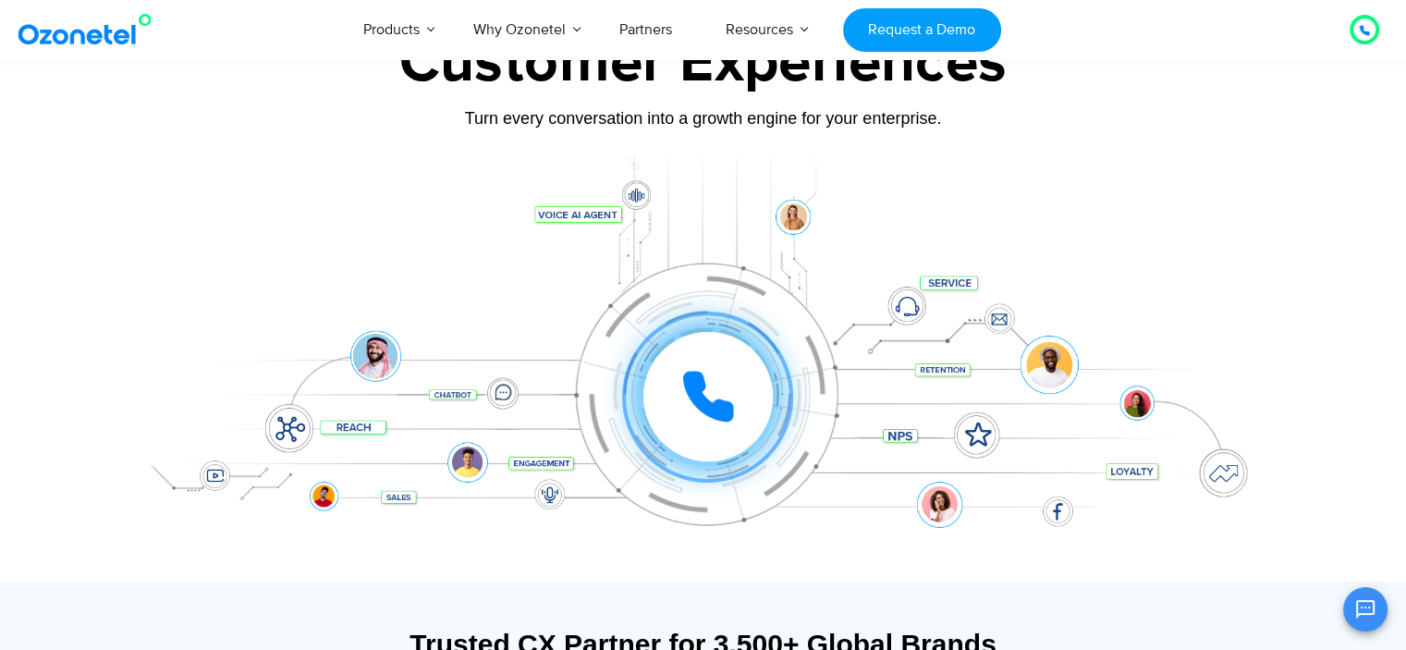
click at [1360, 30] on icon at bounding box center [1364, 30] width 11 height 11
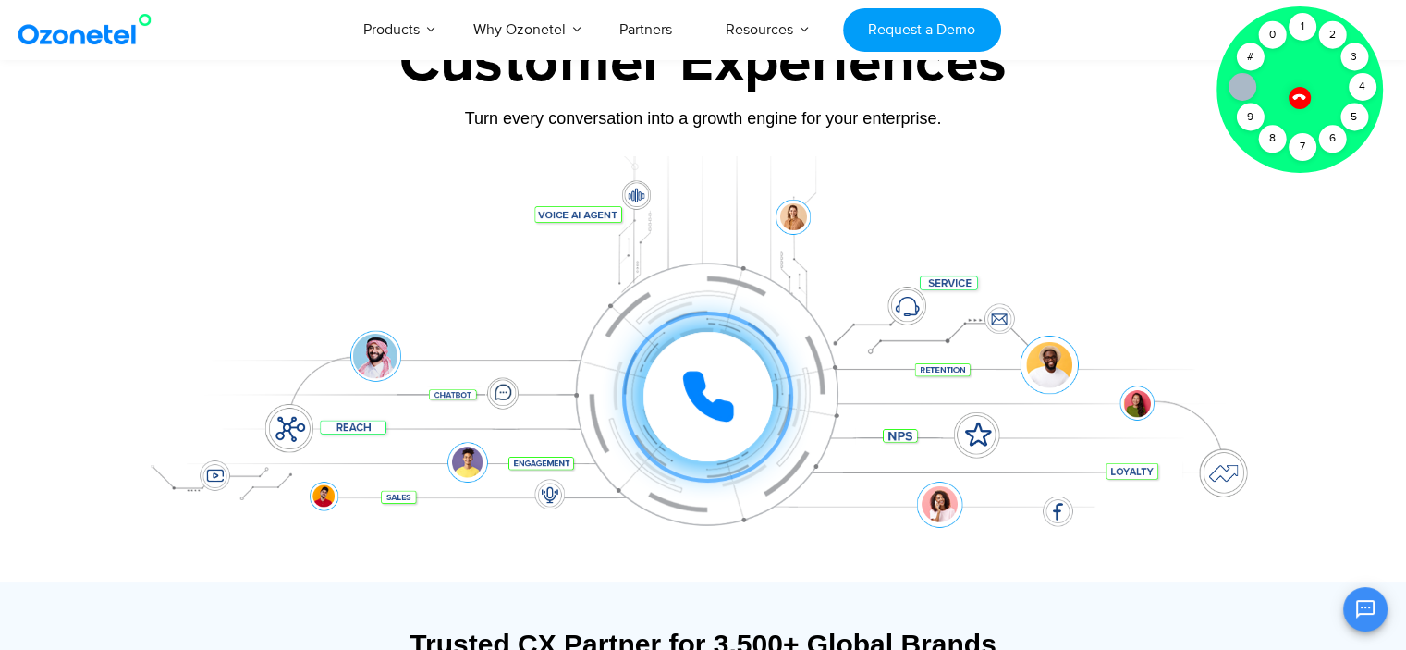
click at [1299, 95] on icon at bounding box center [1298, 97] width 13 height 13
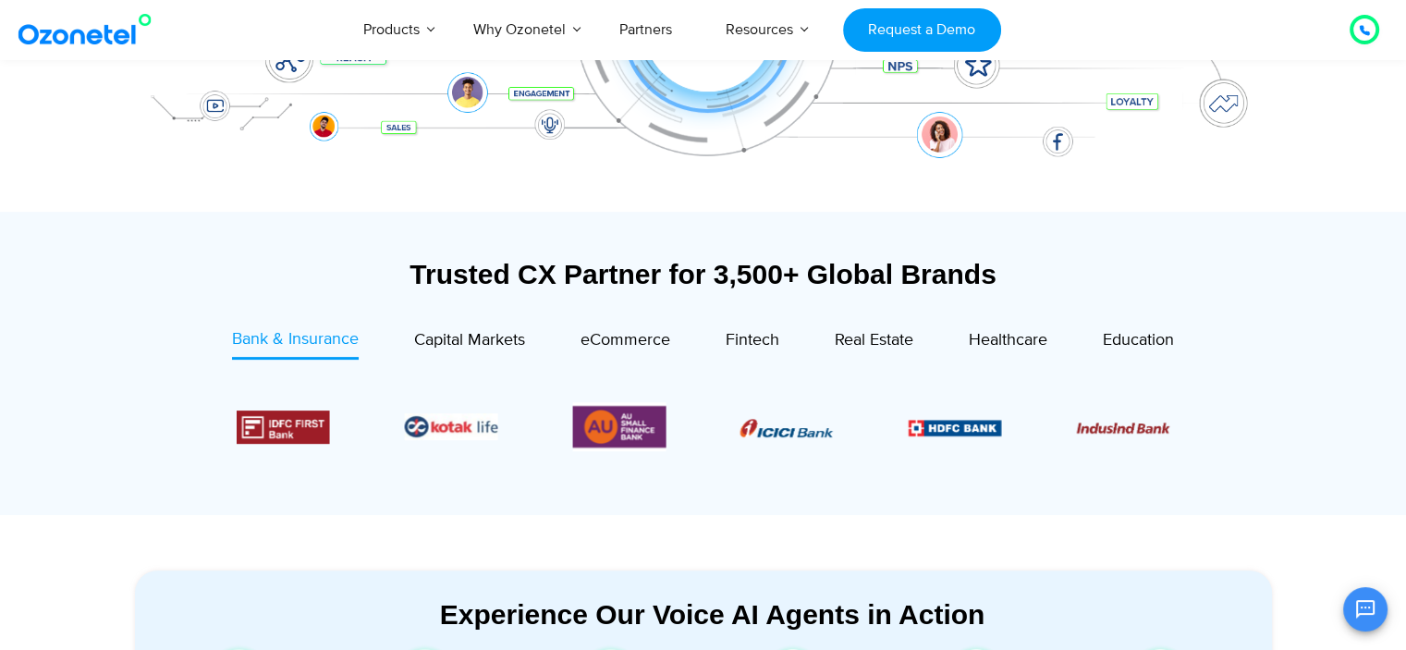
scroll to position [518, 0]
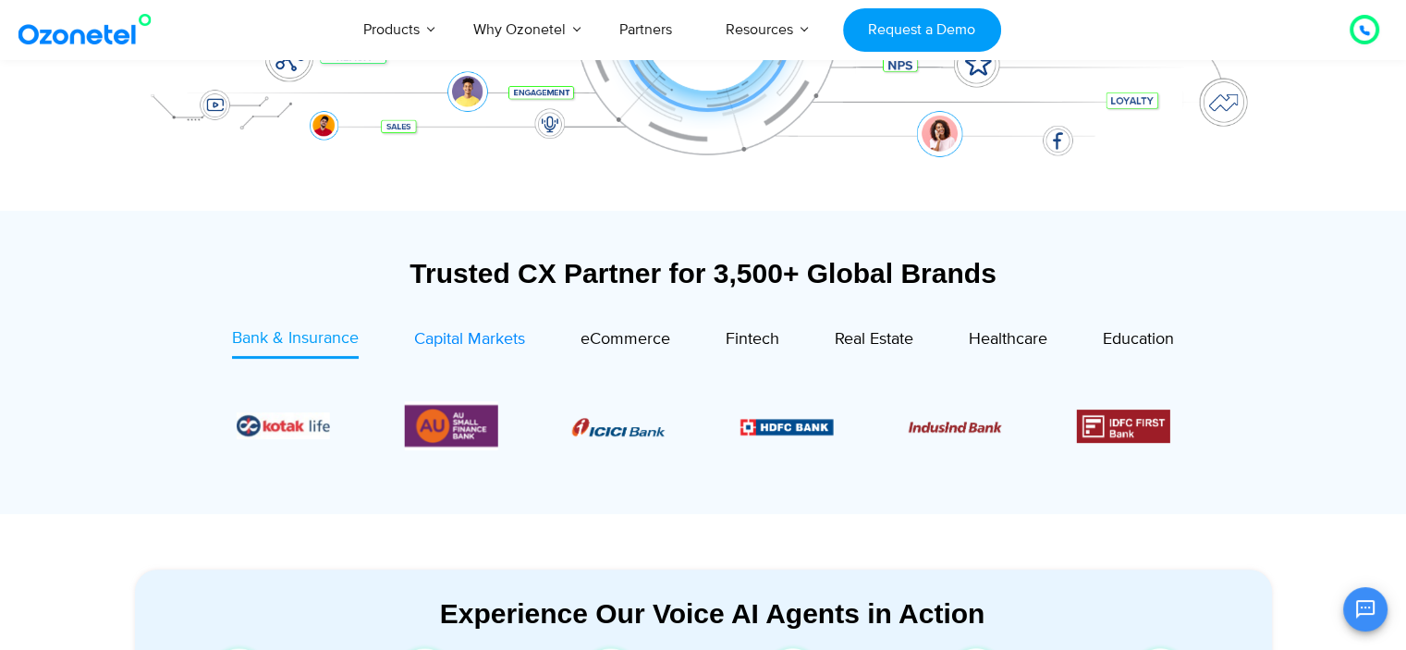
click at [480, 340] on span "Capital Markets" at bounding box center [469, 339] width 111 height 20
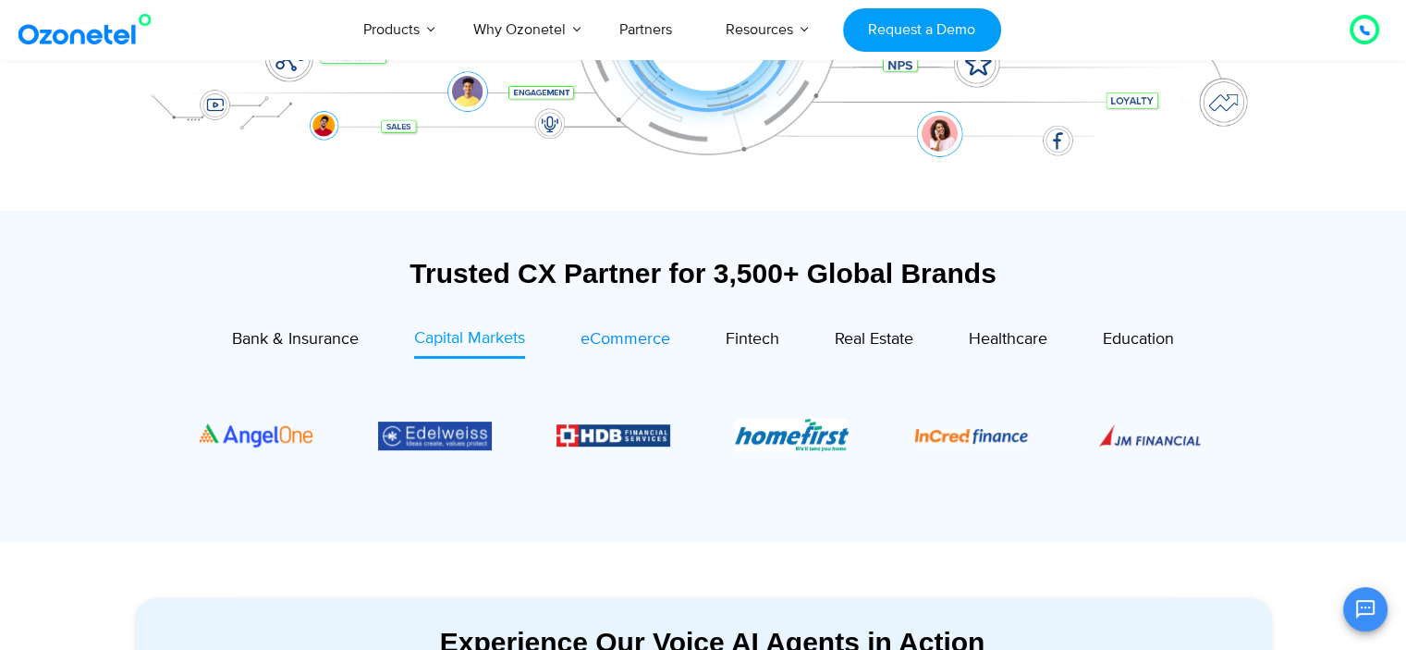
click at [640, 349] on span "eCommerce" at bounding box center [626, 339] width 90 height 20
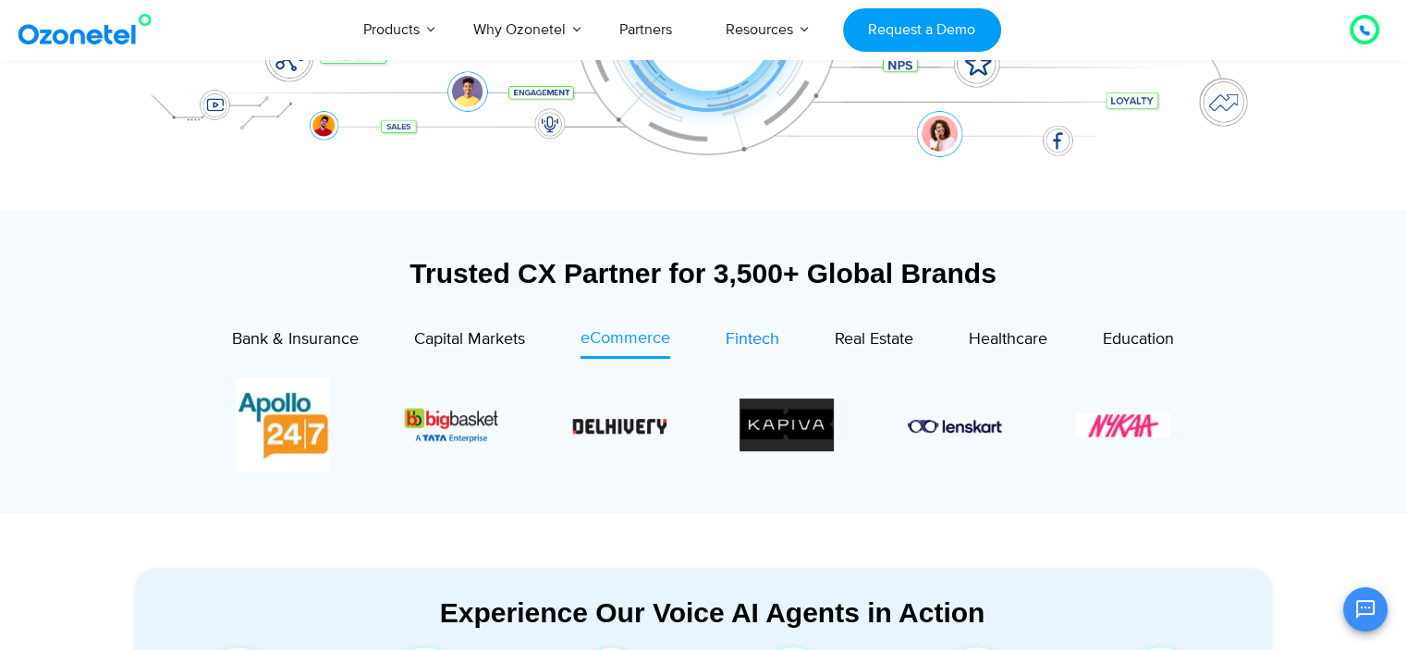
click at [738, 339] on span "Fintech" at bounding box center [753, 339] width 54 height 20
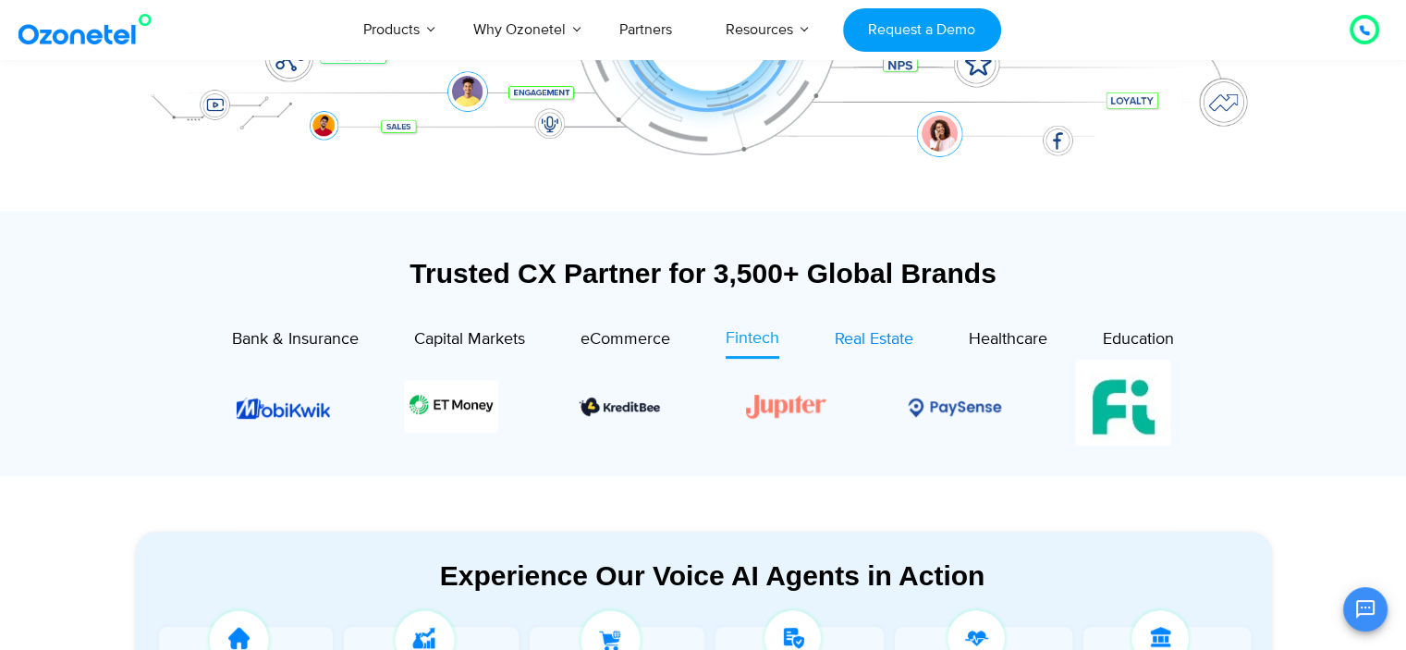
click at [886, 340] on span "Real Estate" at bounding box center [874, 339] width 79 height 20
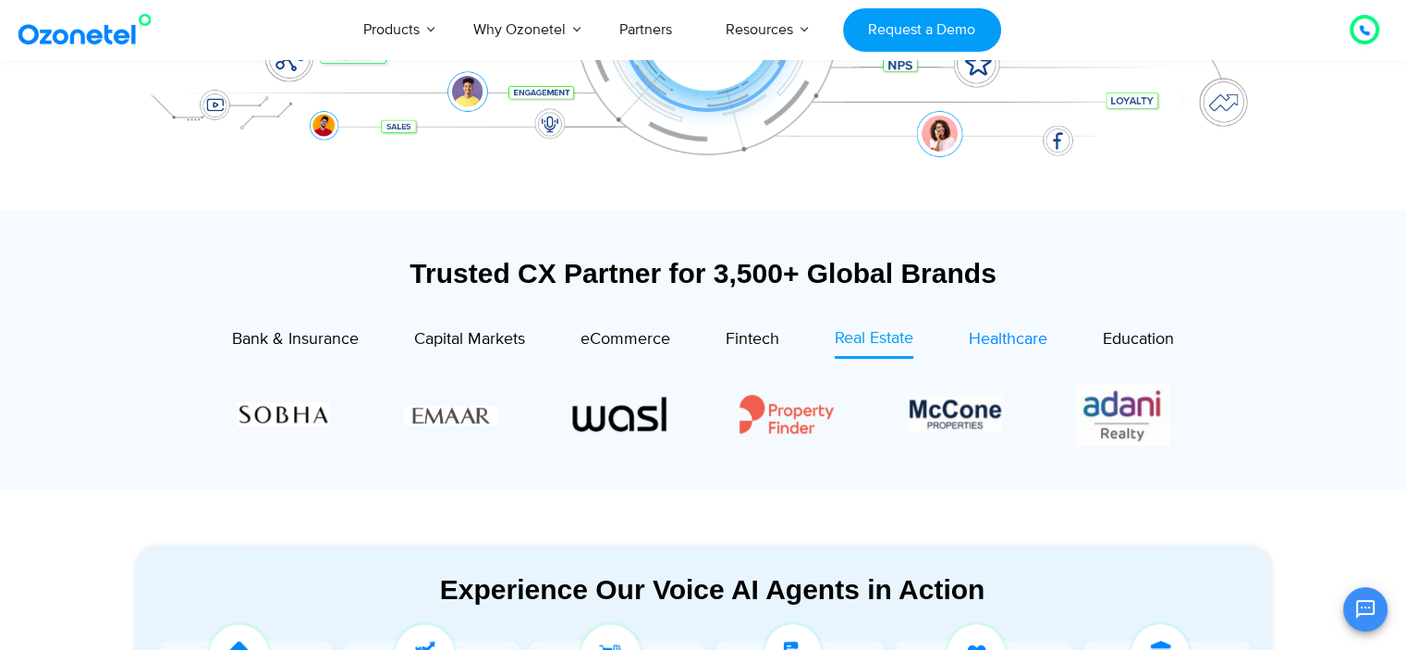
click at [990, 328] on div "Healthcare" at bounding box center [1008, 339] width 79 height 25
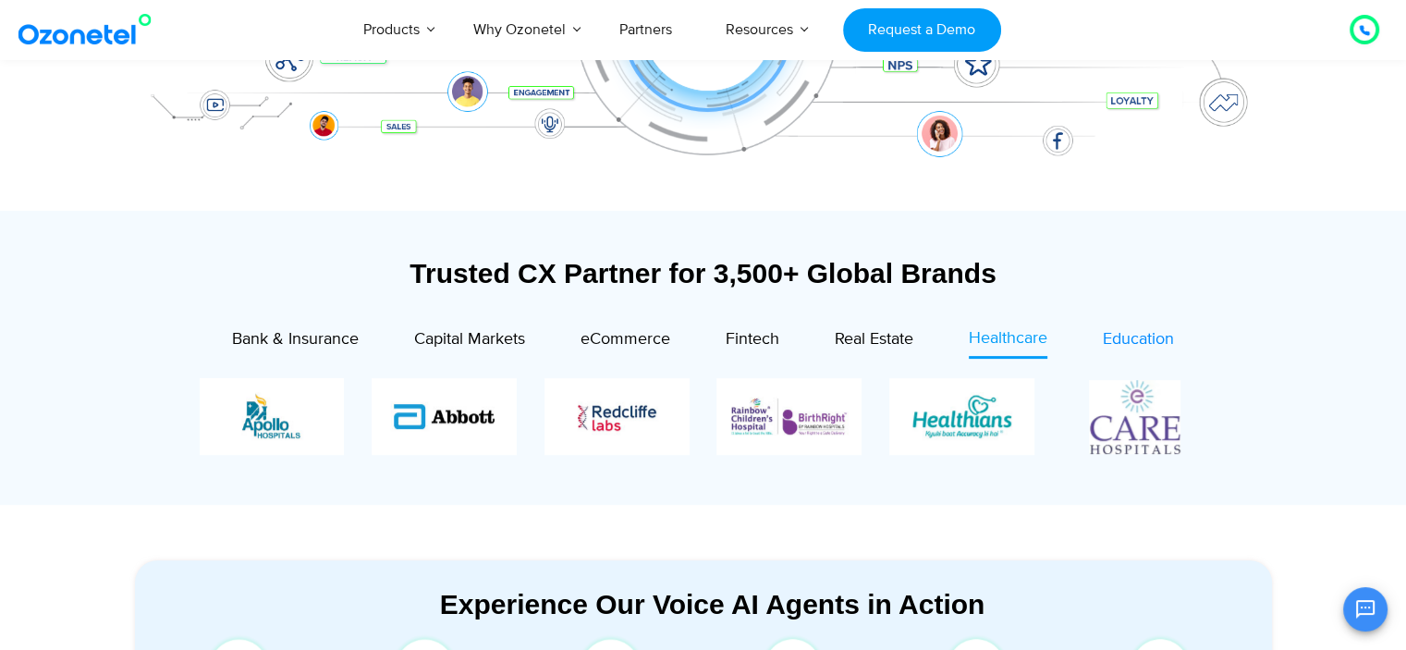
click at [1142, 336] on span "Education" at bounding box center [1138, 339] width 71 height 20
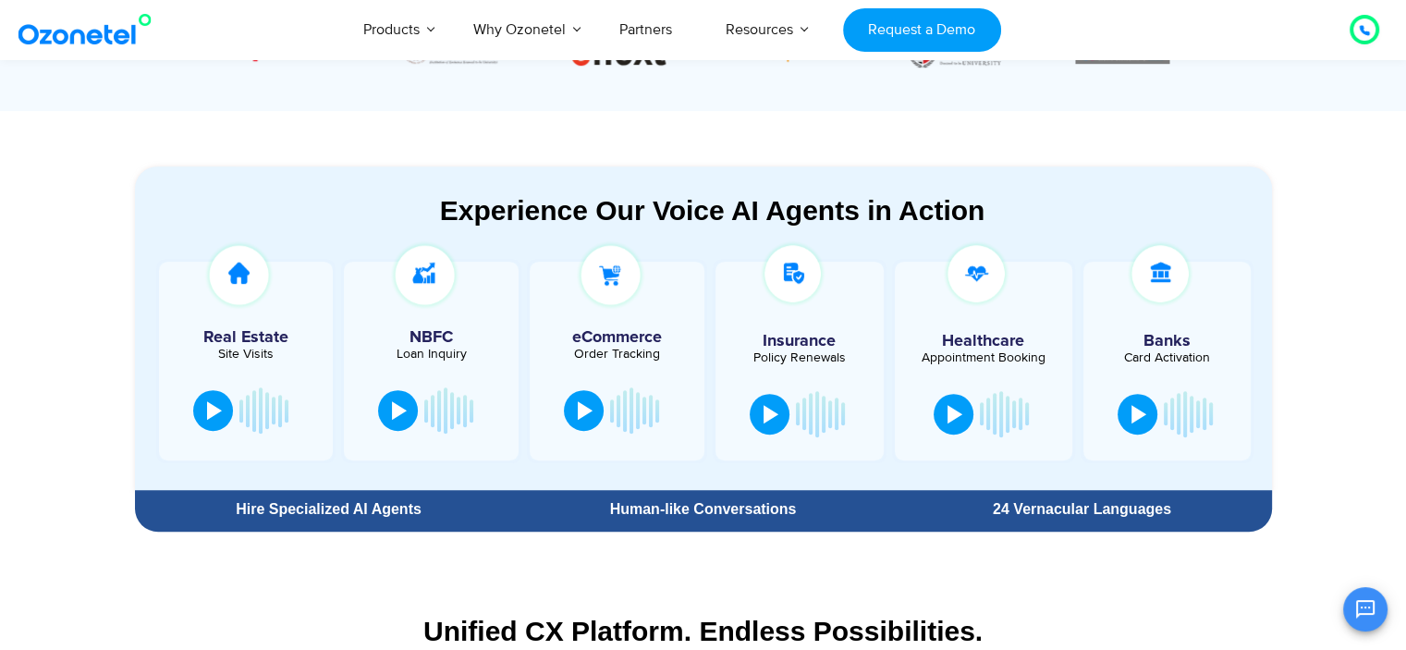
scroll to position [873, 0]
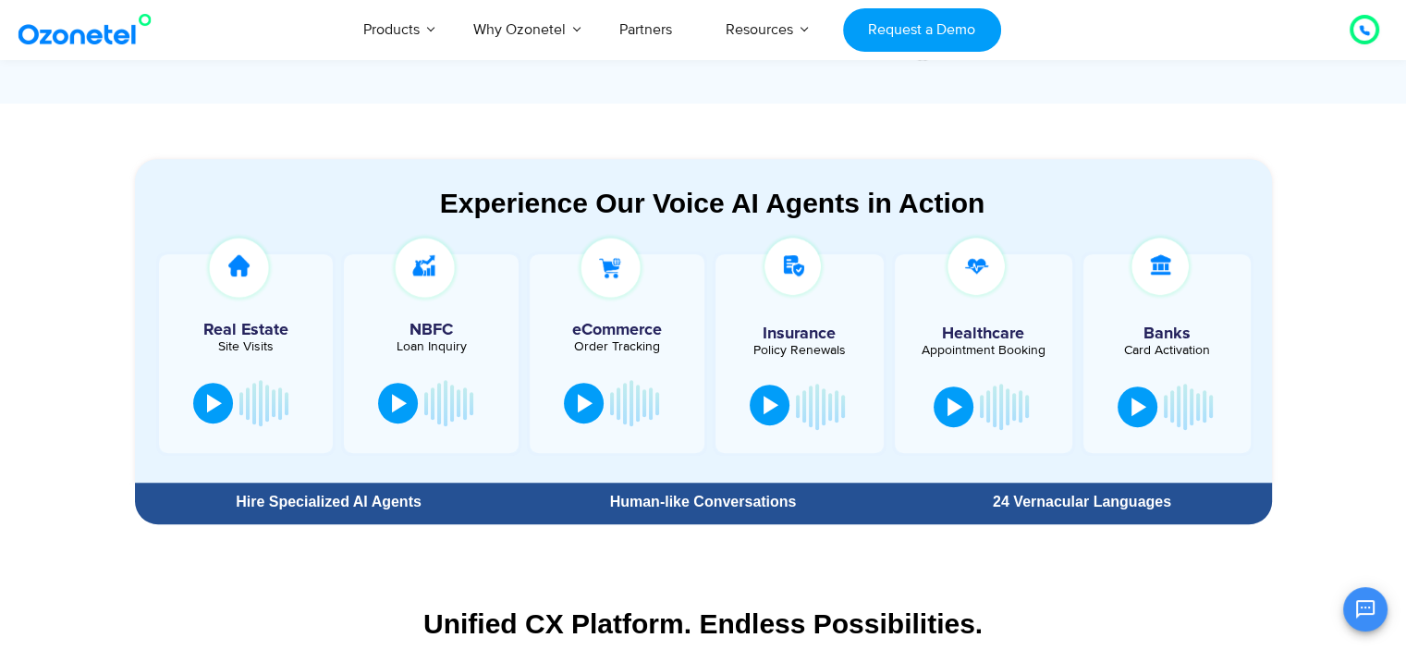
click at [771, 408] on div at bounding box center [771, 405] width 15 height 18
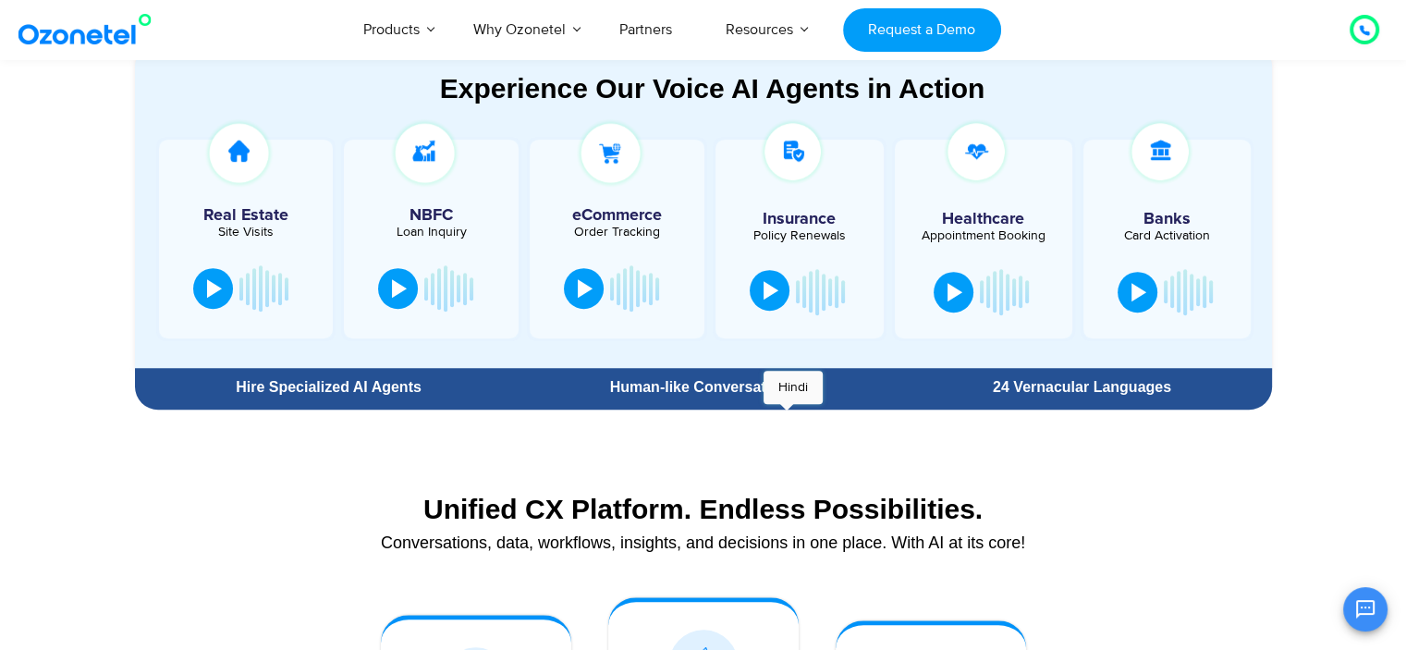
scroll to position [991, 0]
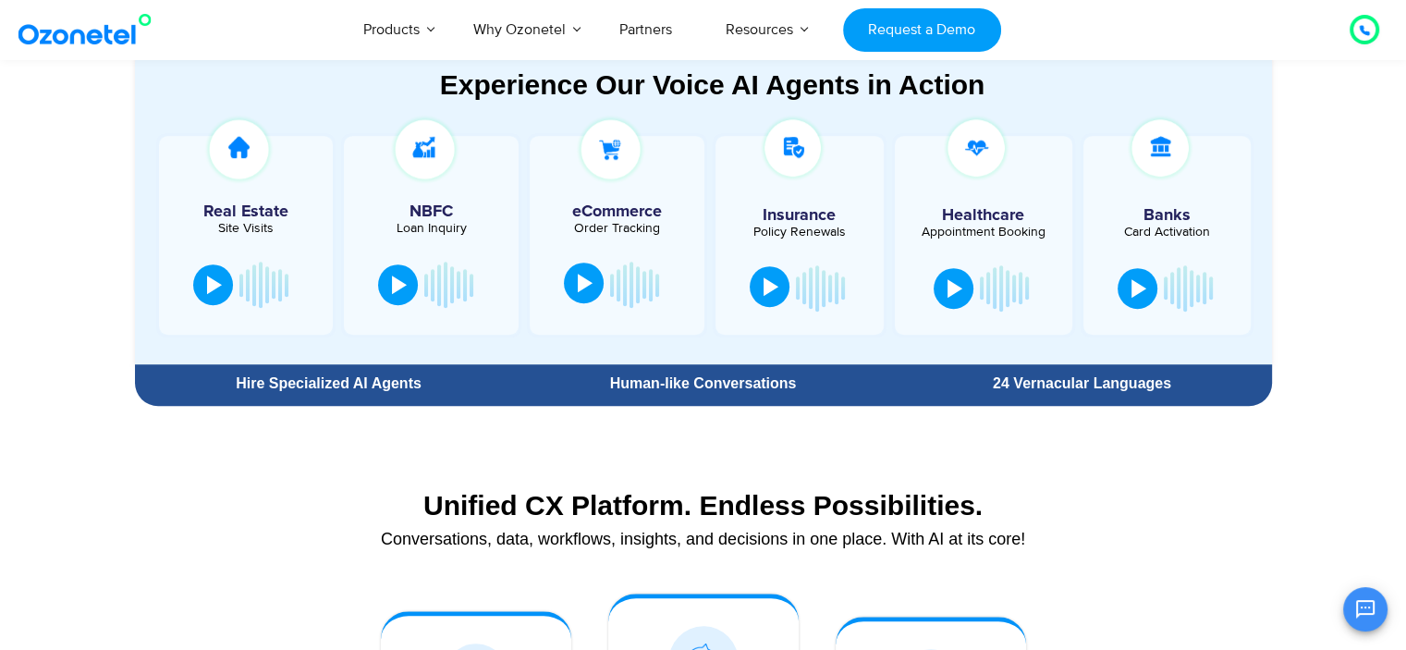
click at [584, 287] on div at bounding box center [585, 283] width 15 height 18
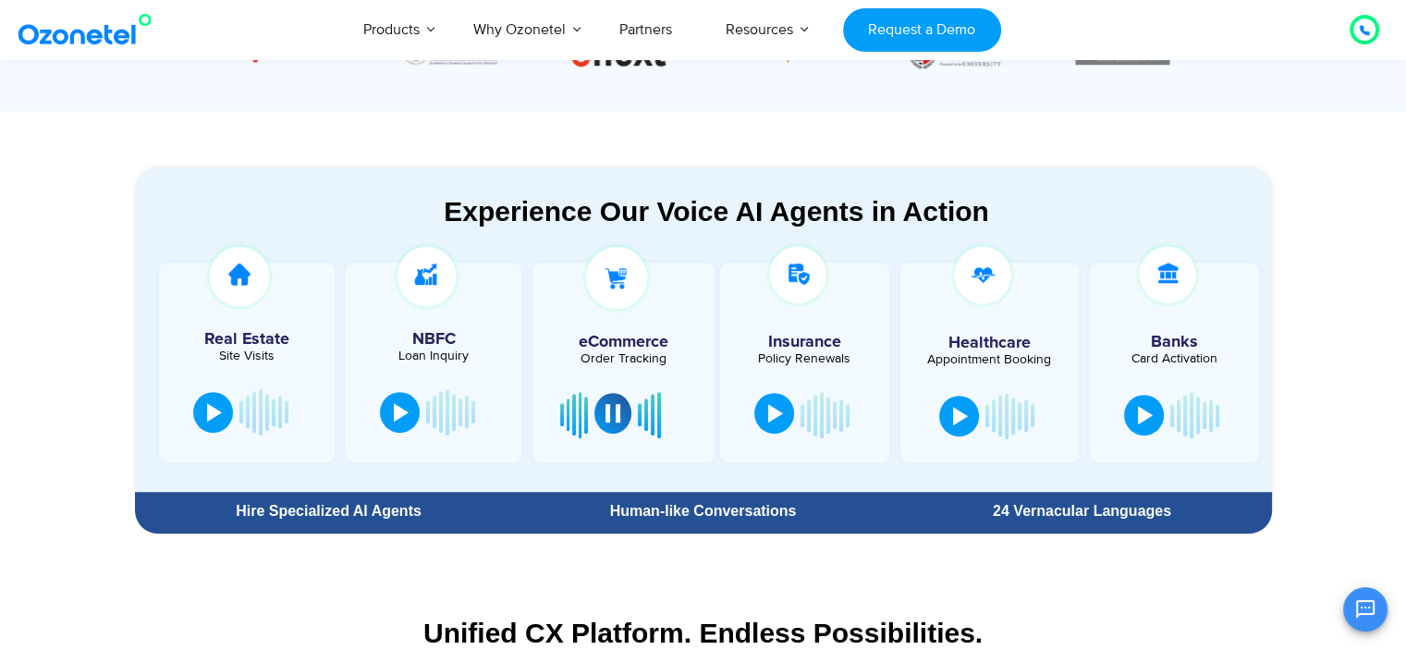
scroll to position [863, 0]
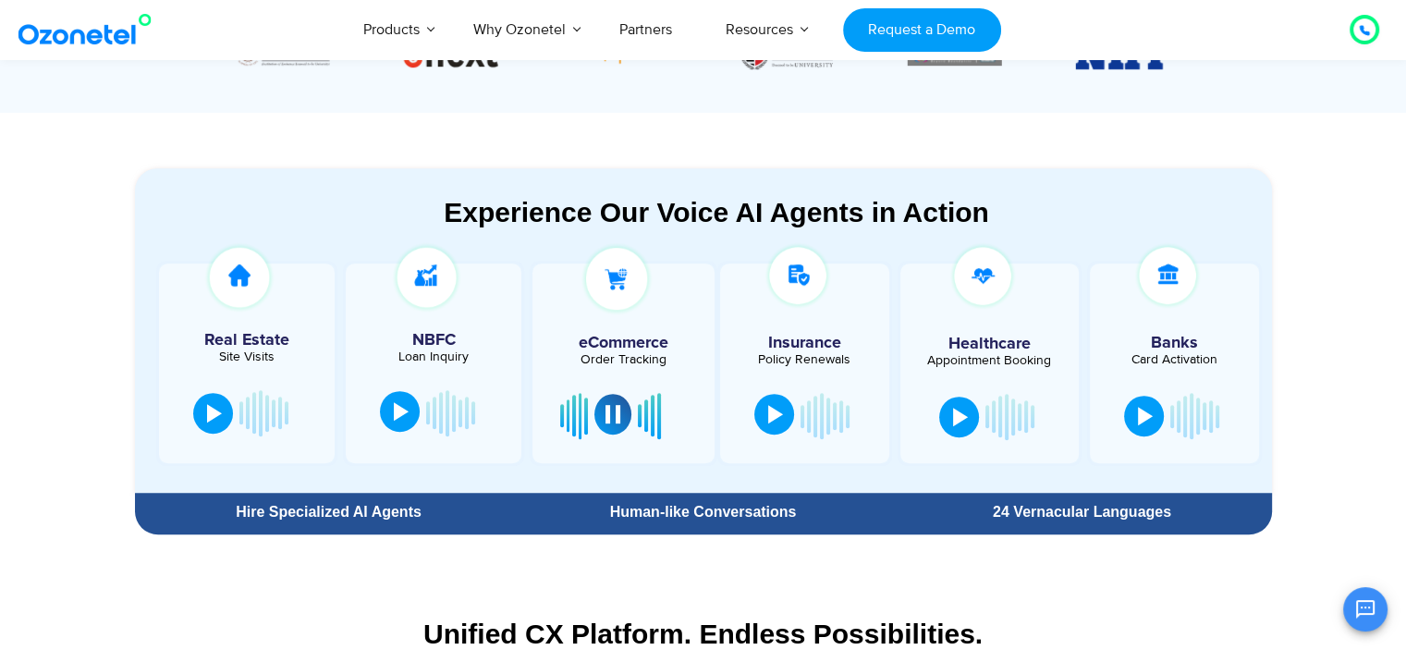
click at [397, 413] on div at bounding box center [401, 411] width 15 height 18
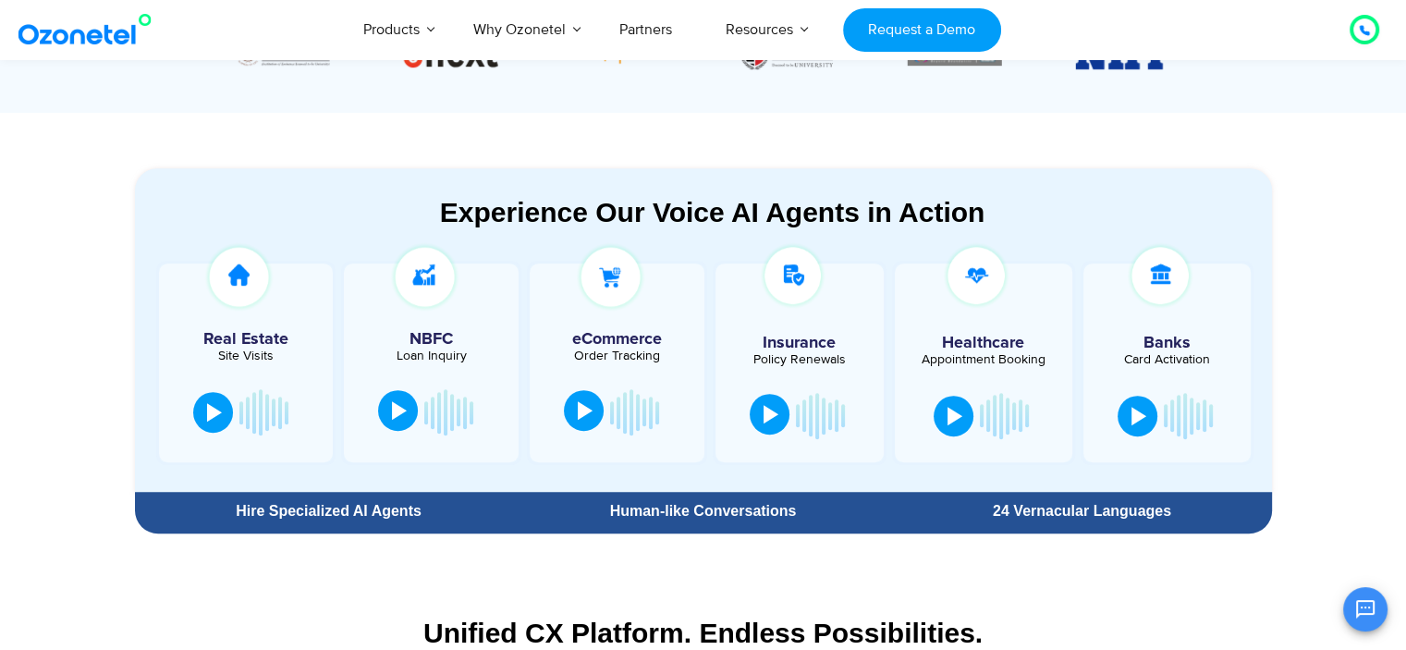
click at [396, 408] on div at bounding box center [399, 410] width 15 height 18
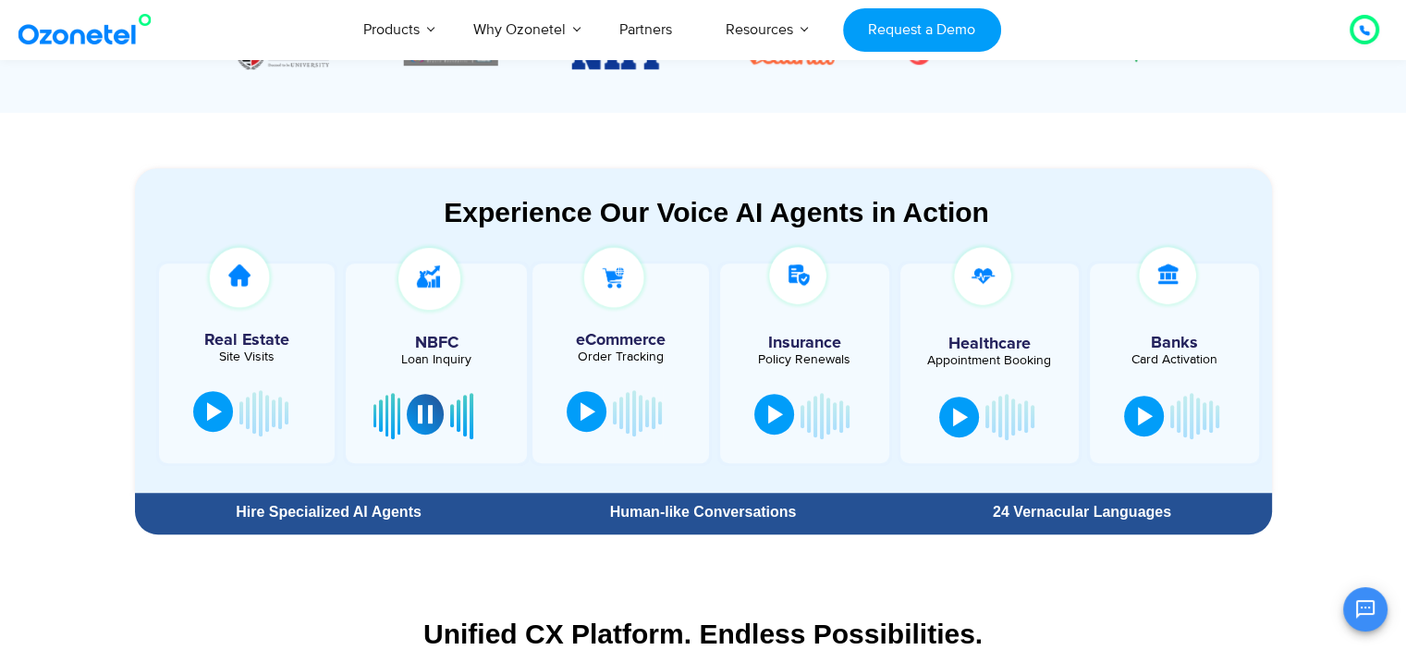
click at [218, 410] on div at bounding box center [214, 411] width 15 height 18
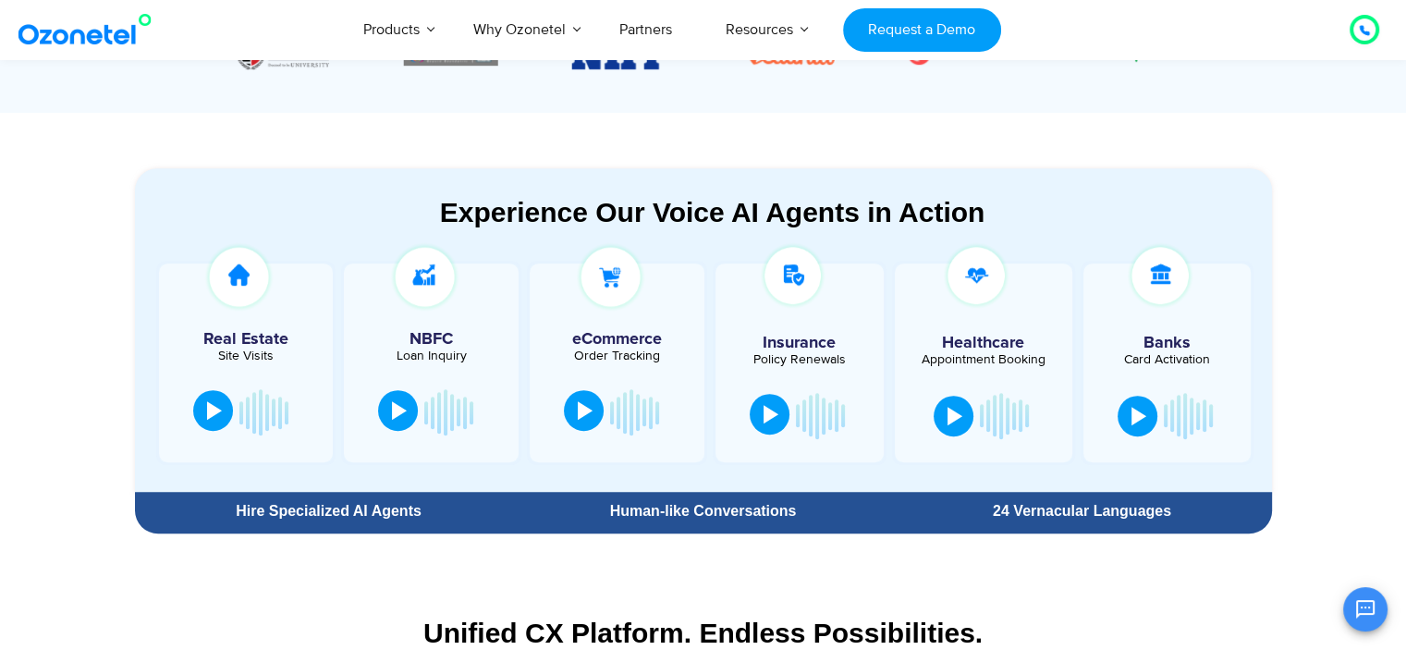
click at [218, 410] on div at bounding box center [214, 410] width 15 height 18
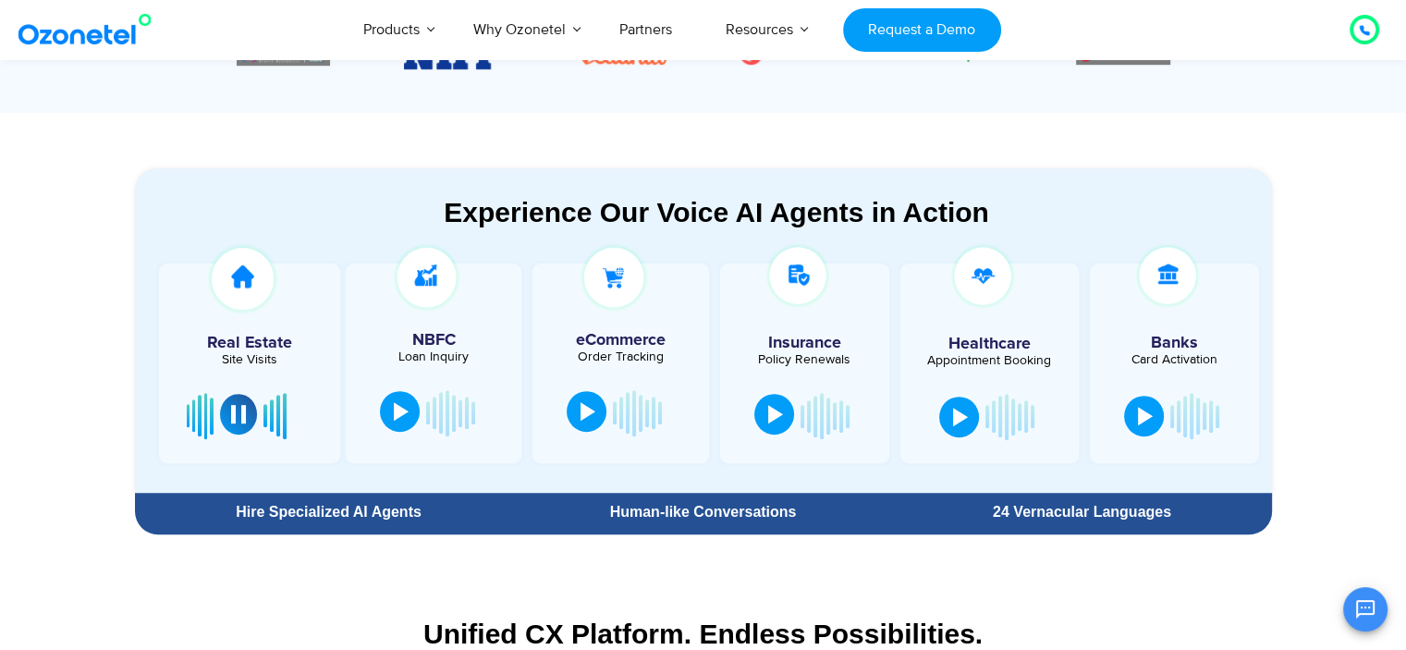
click at [237, 410] on div at bounding box center [238, 414] width 15 height 18
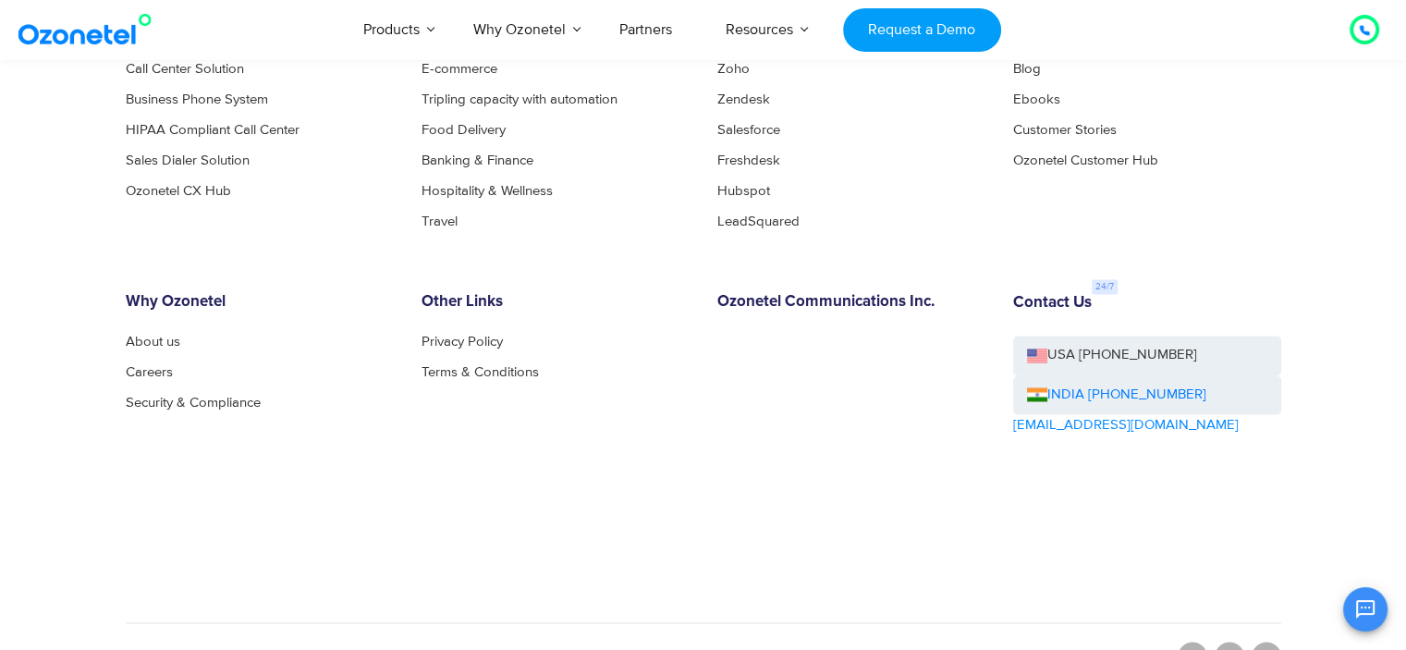
scroll to position [10160, 0]
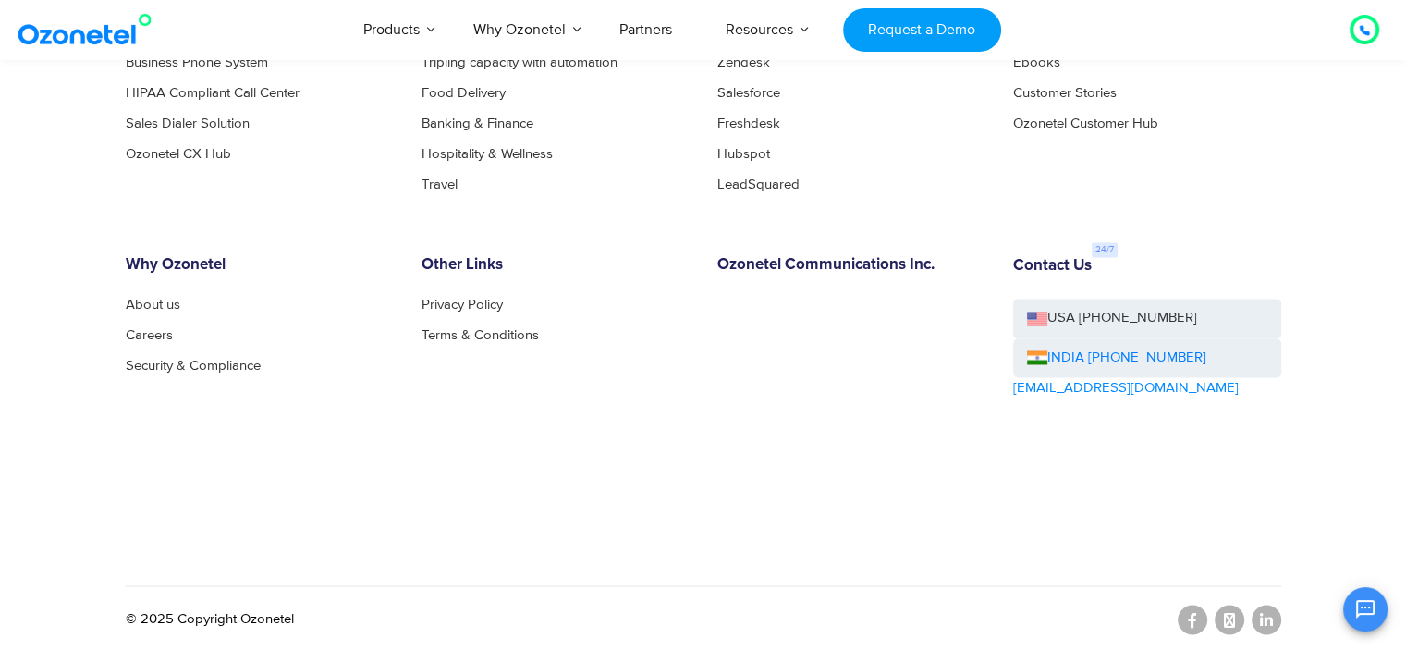
click at [1265, 609] on div "OK Ozonetel Bot Ozonetel recognized as a Leader by G2 for CCAAS Before we get s…" at bounding box center [1187, 606] width 399 height 49
click at [1266, 624] on div "OK Ozonetel Bot Ozonetel recognized as a Leader by G2 for CCAAS Before we get s…" at bounding box center [1187, 606] width 399 height 49
click at [1268, 617] on div "OK Ozonetel Bot Ozonetel recognized as a Leader by G2 for CCAAS Before we get s…" at bounding box center [1187, 606] width 399 height 49
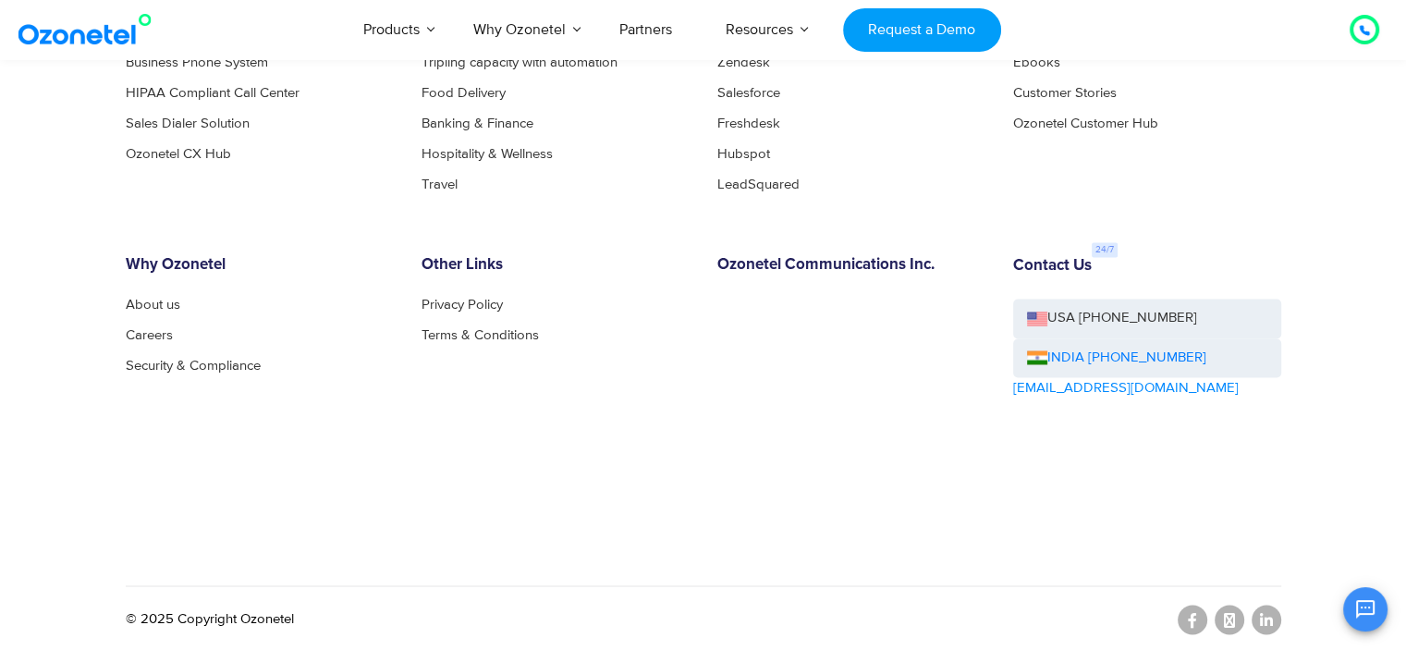
click at [1268, 617] on div "OK Ozonetel Bot Ozonetel recognized as a Leader by G2 for CCAAS Before we get s…" at bounding box center [1187, 606] width 399 height 49
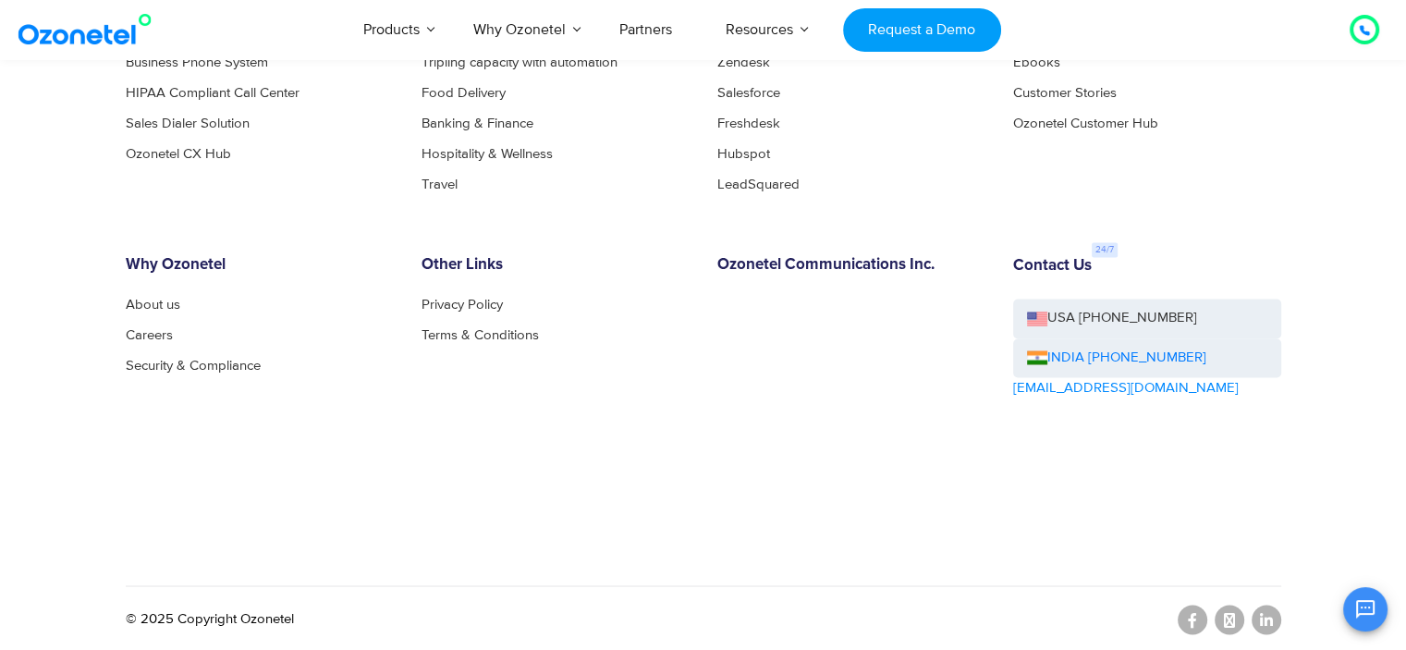
click at [1268, 617] on div "OK Ozonetel Bot Ozonetel recognized as a Leader by G2 for CCAAS Before we get s…" at bounding box center [1187, 606] width 399 height 49
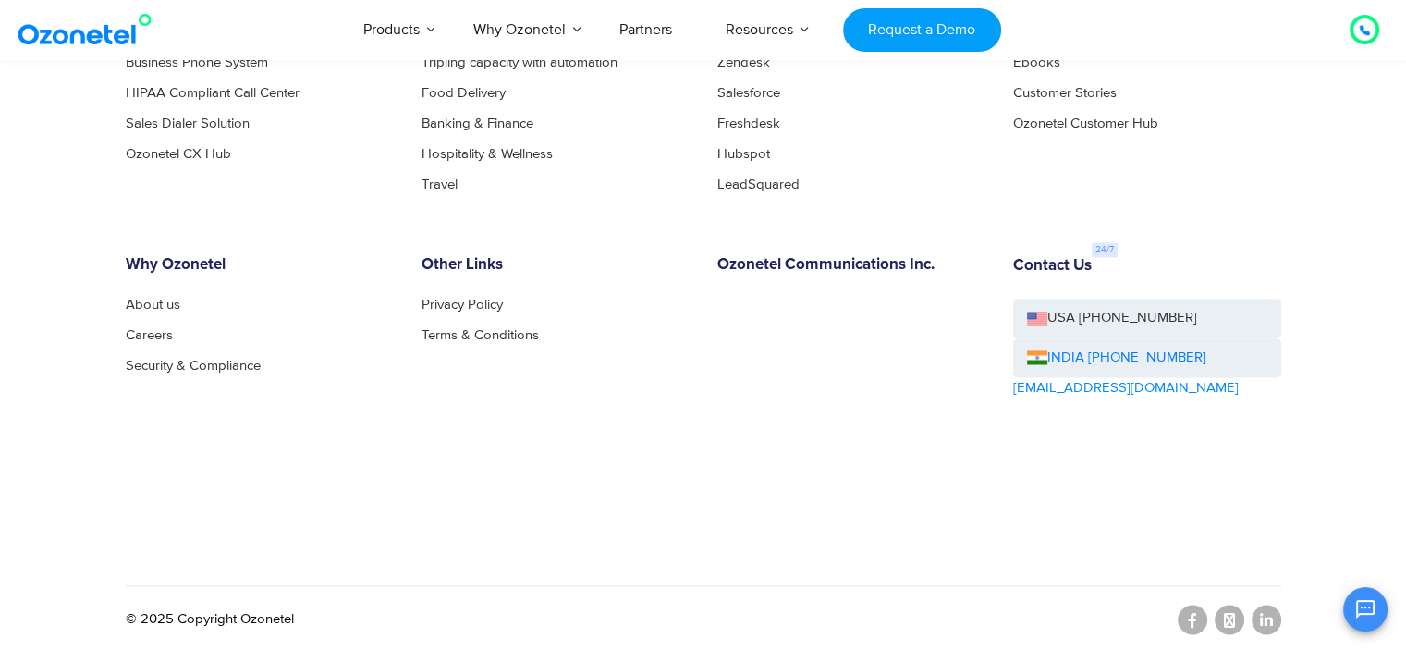
click at [1268, 617] on div "OK Ozonetel Bot Ozonetel recognized as a Leader by G2 for CCAAS Before we get s…" at bounding box center [1187, 606] width 399 height 49
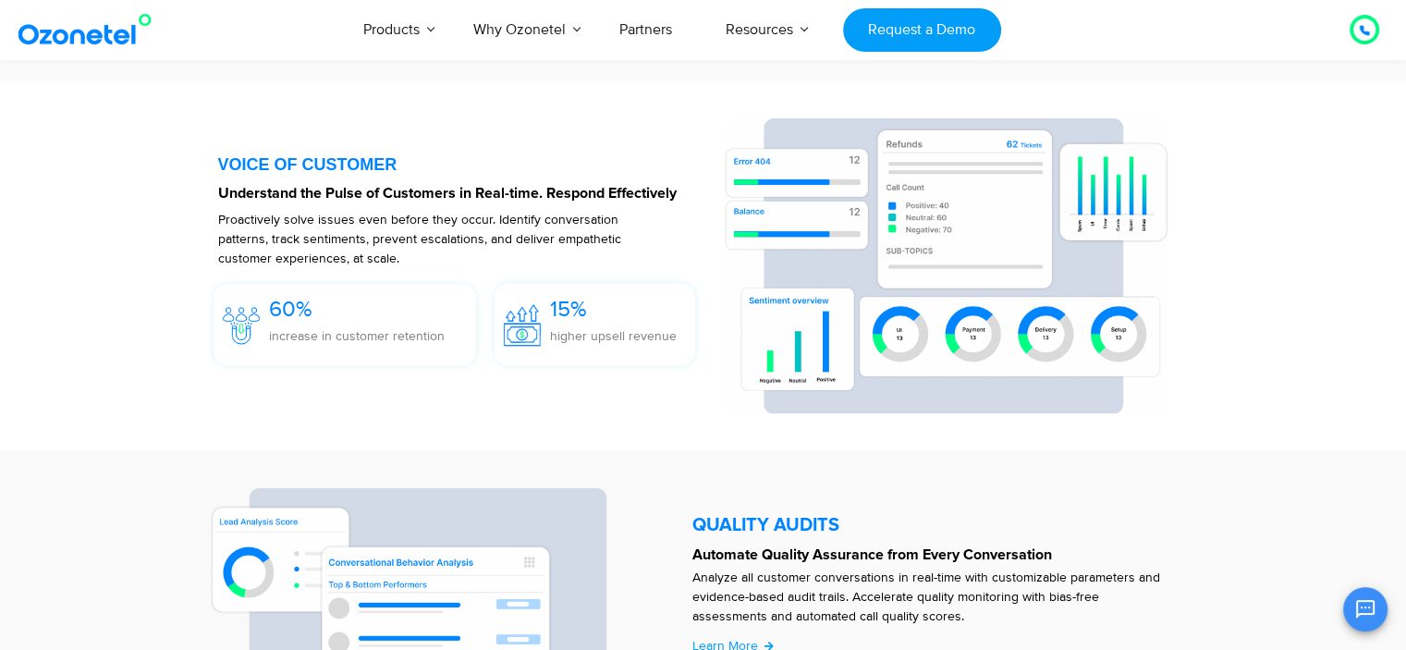
scroll to position [2736, 0]
